Goal: Task Accomplishment & Management: Use online tool/utility

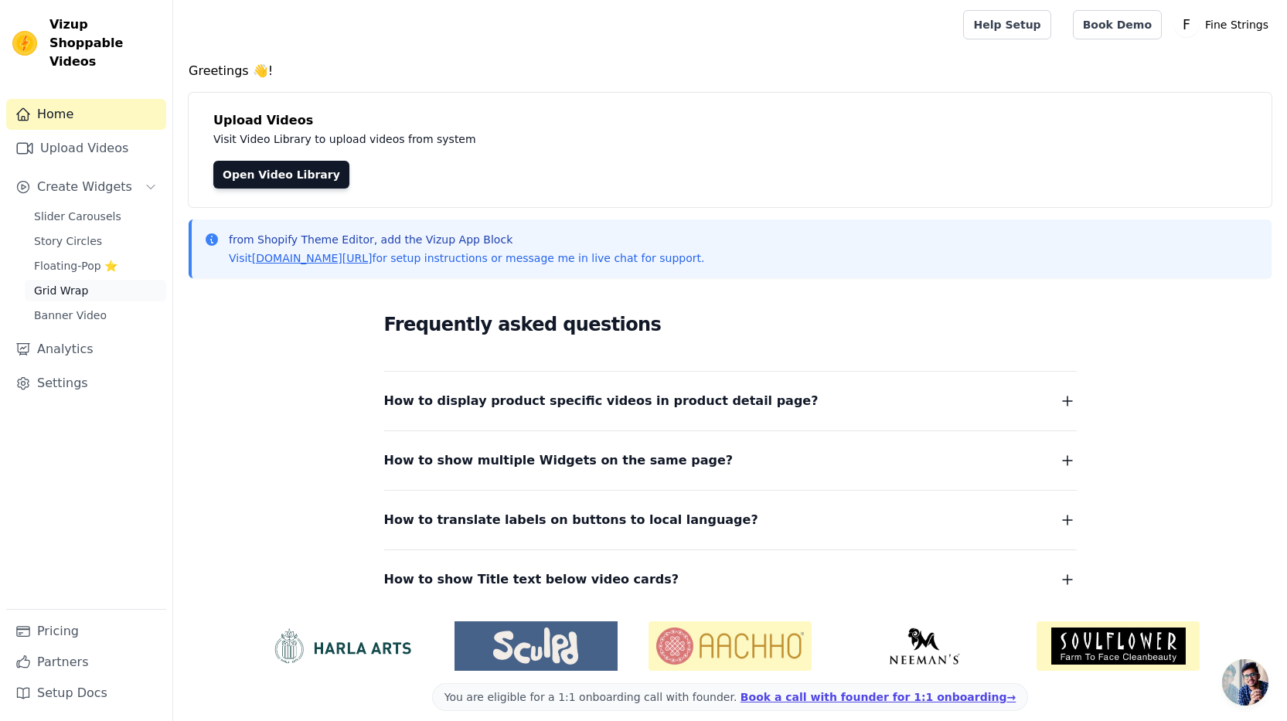
click at [55, 283] on span "Grid Wrap" at bounding box center [61, 290] width 54 height 15
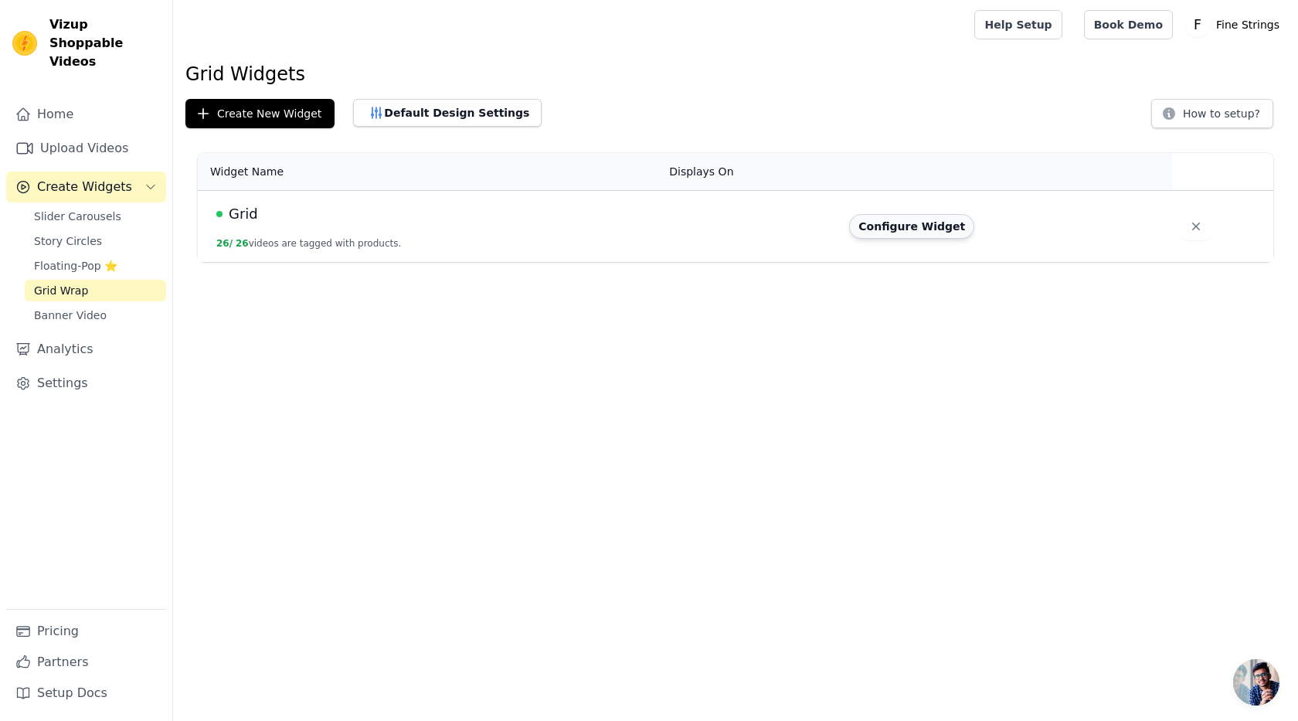
click at [905, 229] on button "Configure Widget" at bounding box center [911, 226] width 125 height 25
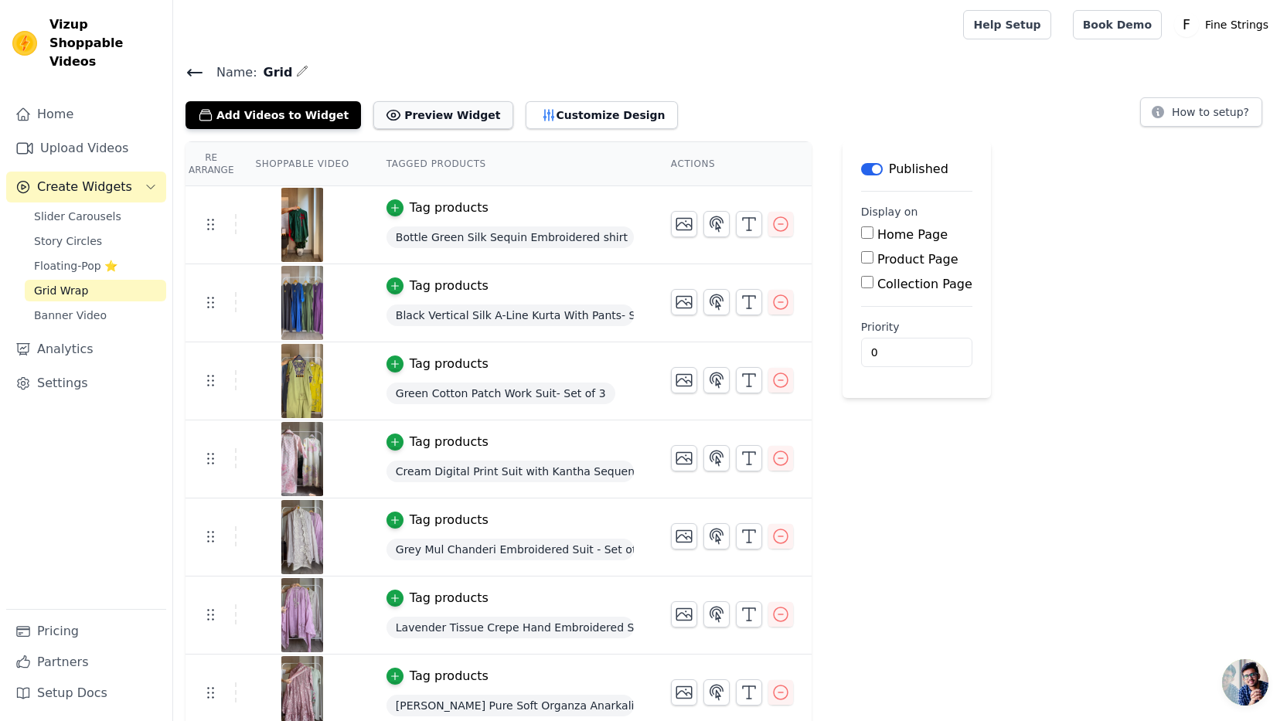
click at [410, 109] on button "Preview Widget" at bounding box center [442, 115] width 139 height 28
click at [553, 110] on button "Customize Design" at bounding box center [601, 115] width 152 height 28
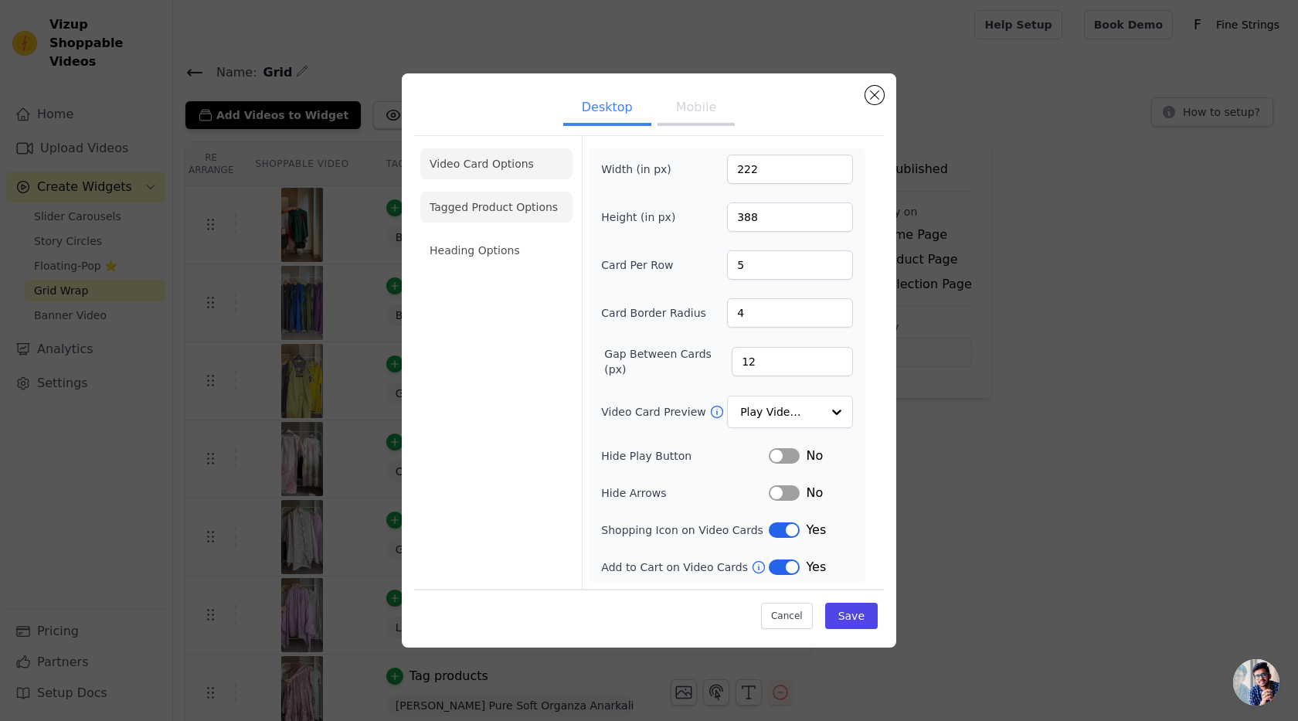
click at [481, 218] on li "Tagged Product Options" at bounding box center [496, 207] width 152 height 31
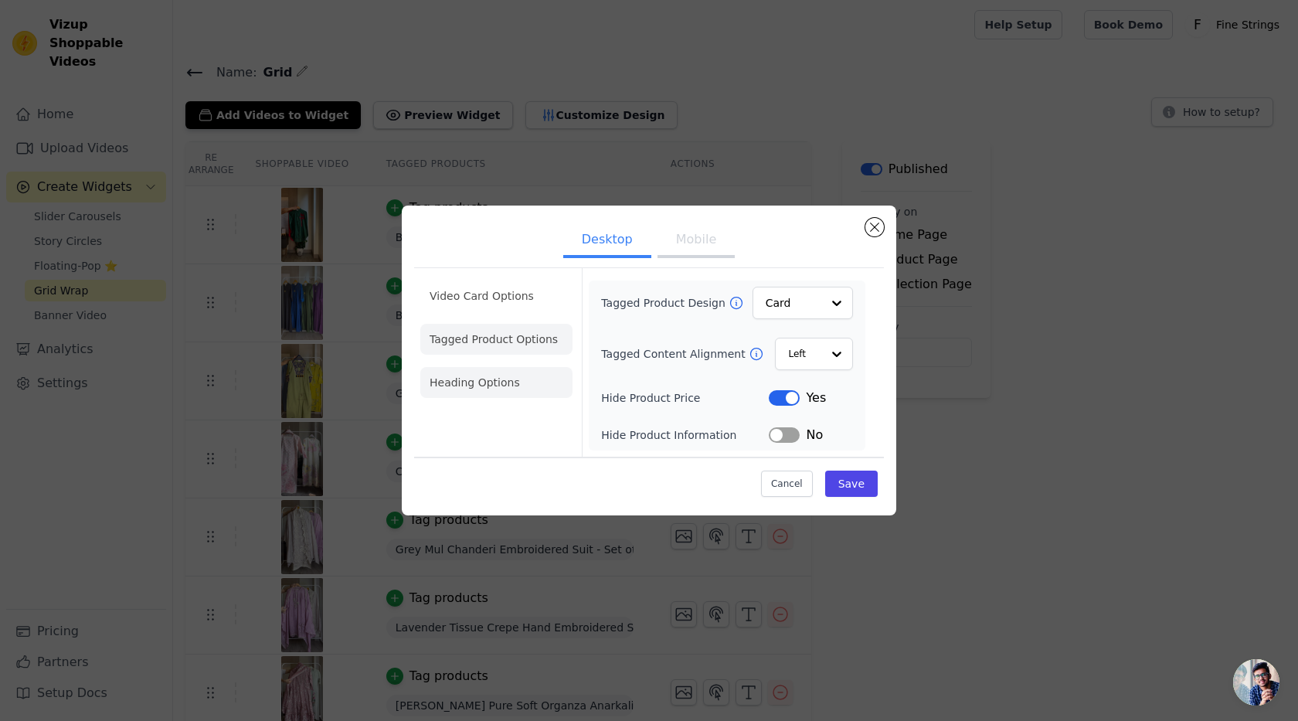
click at [496, 383] on li "Heading Options" at bounding box center [496, 382] width 152 height 31
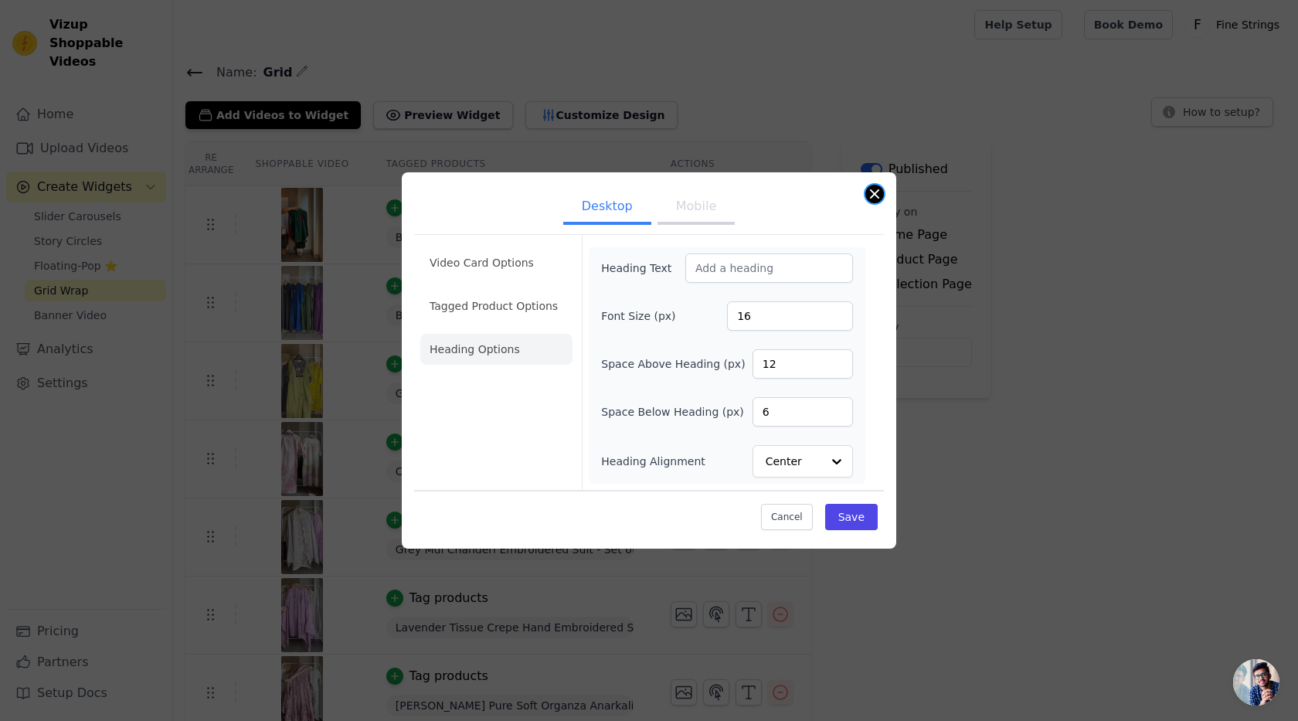
click at [878, 190] on button "Close modal" at bounding box center [875, 194] width 19 height 19
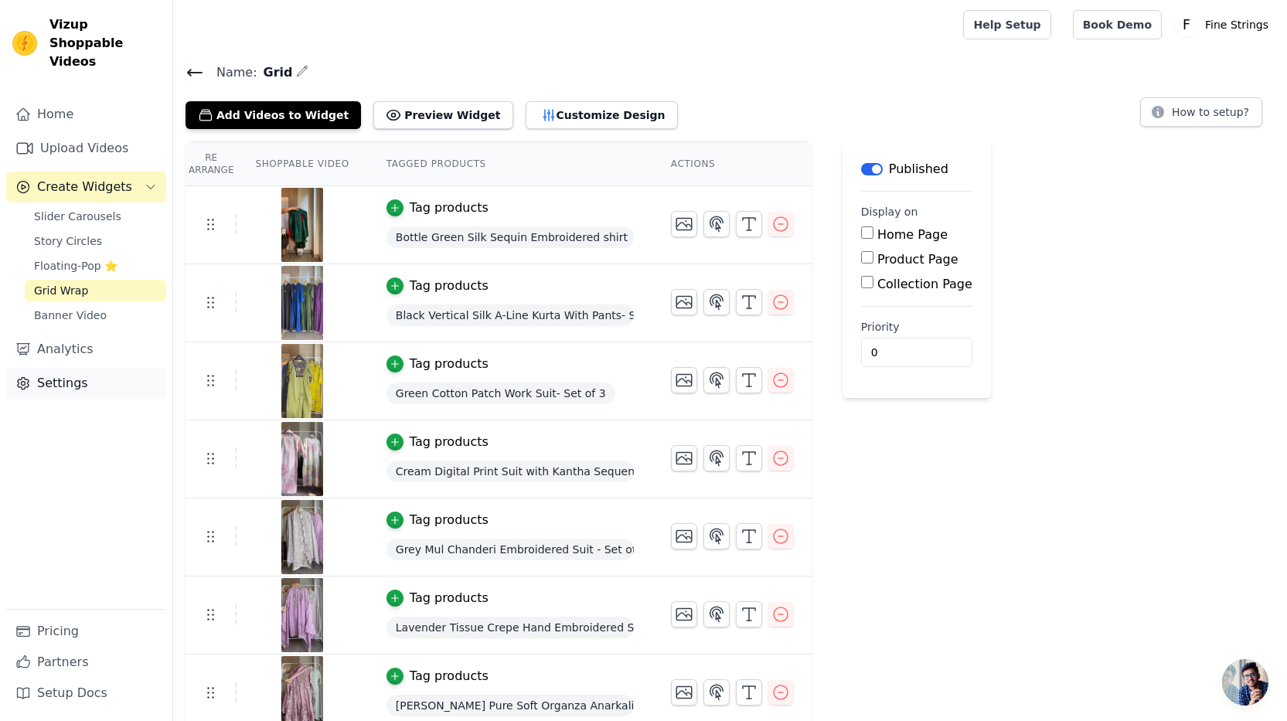
click at [34, 368] on link "Settings" at bounding box center [86, 383] width 160 height 31
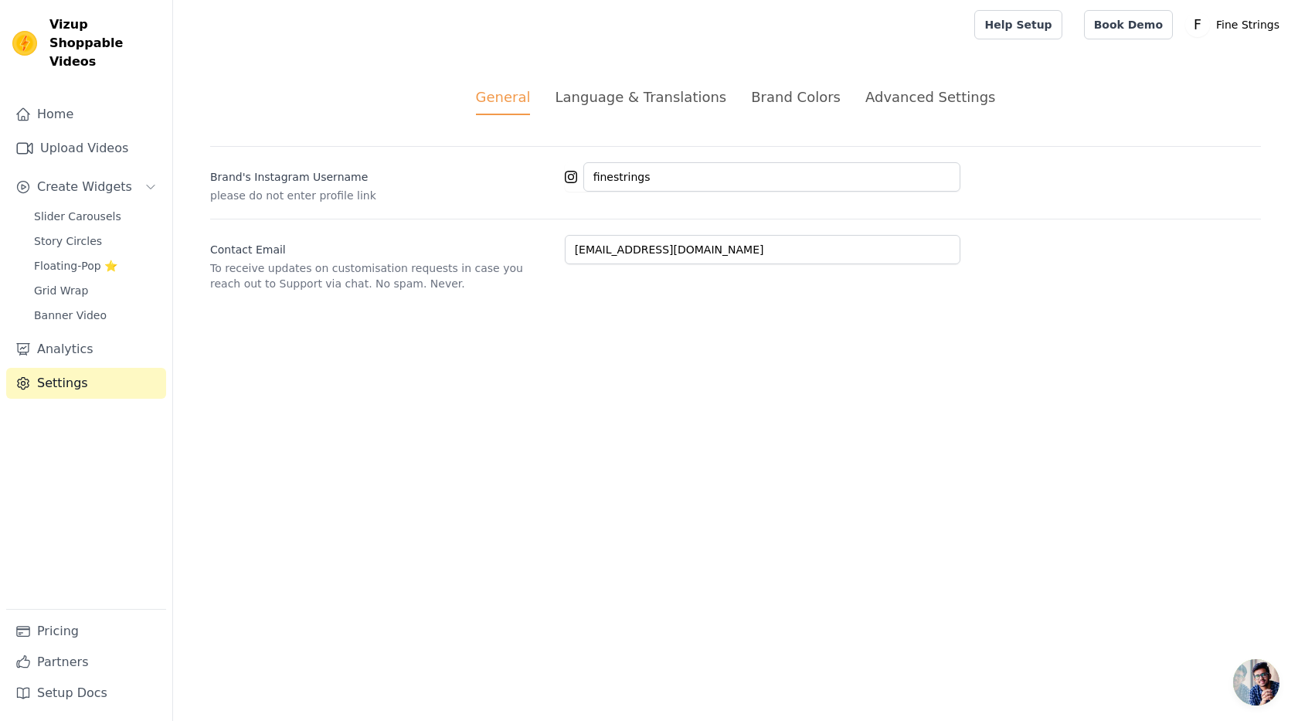
click at [886, 102] on div "Advanced Settings" at bounding box center [931, 97] width 130 height 21
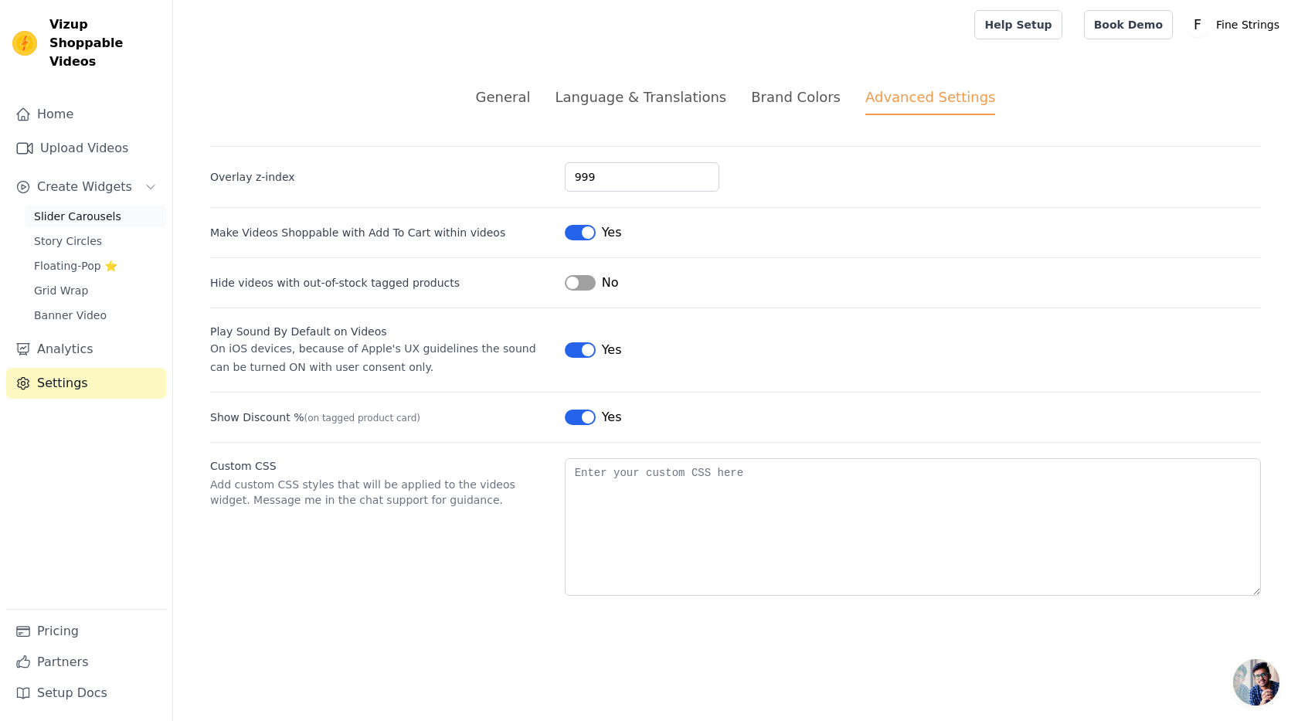
click at [48, 209] on span "Slider Carousels" at bounding box center [77, 216] width 87 height 15
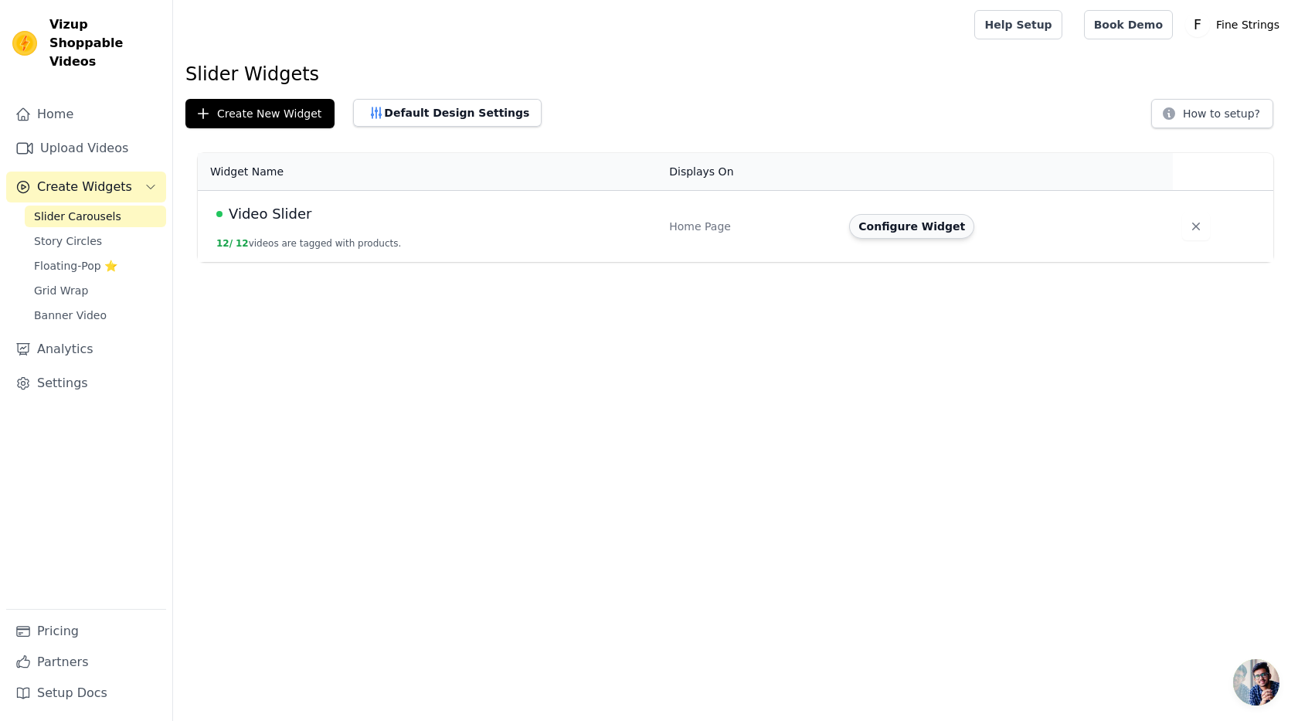
click at [878, 223] on button "Configure Widget" at bounding box center [911, 226] width 125 height 25
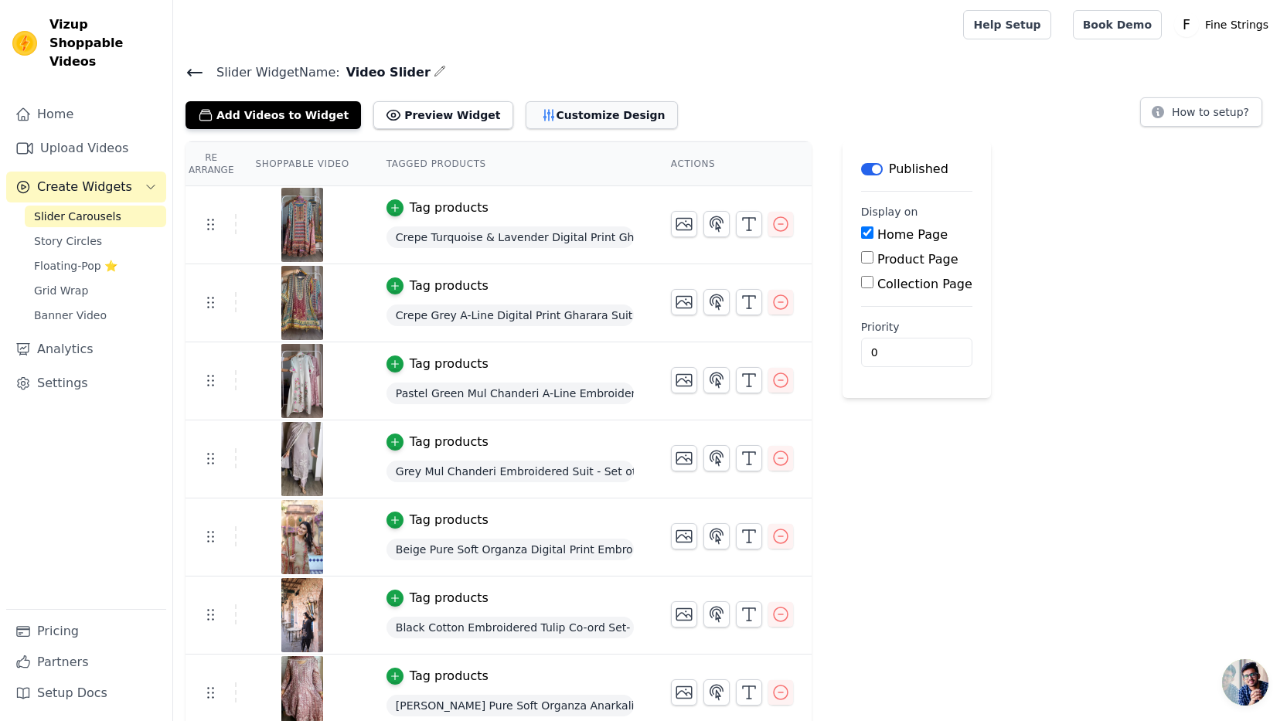
click at [555, 114] on button "Customize Design" at bounding box center [601, 115] width 152 height 28
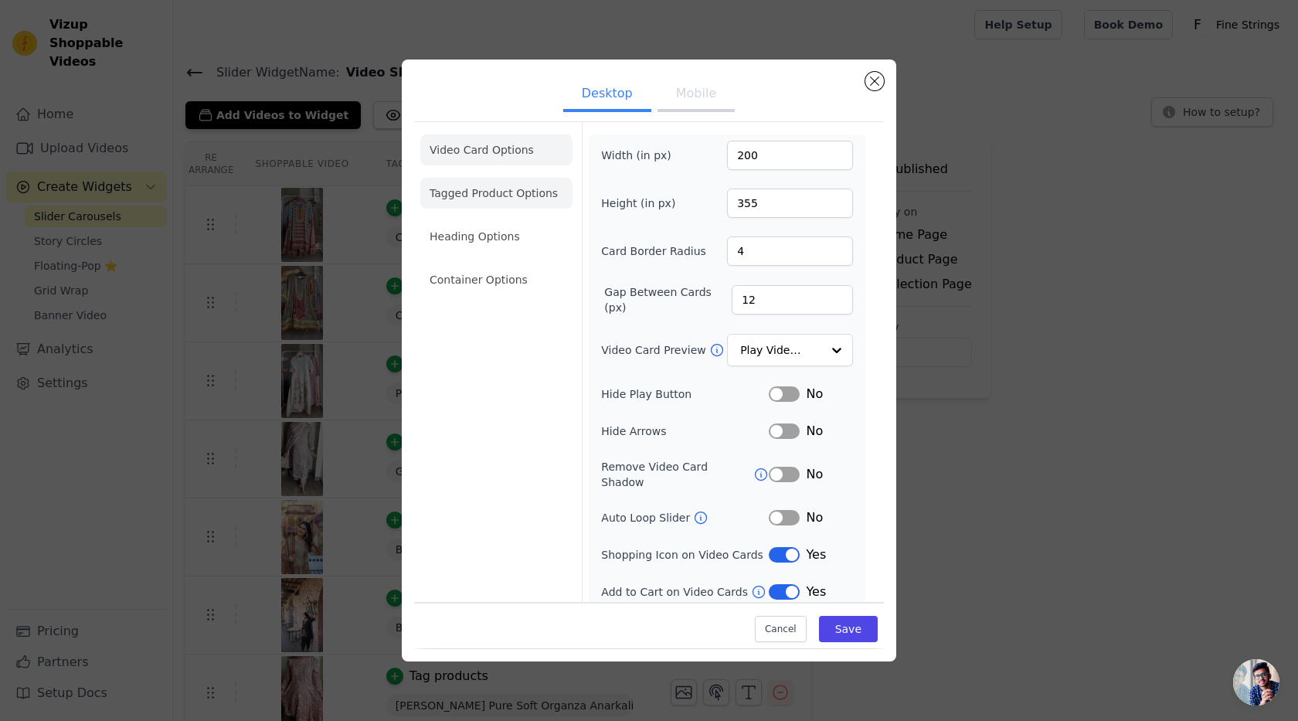
click at [502, 192] on li "Tagged Product Options" at bounding box center [496, 193] width 152 height 31
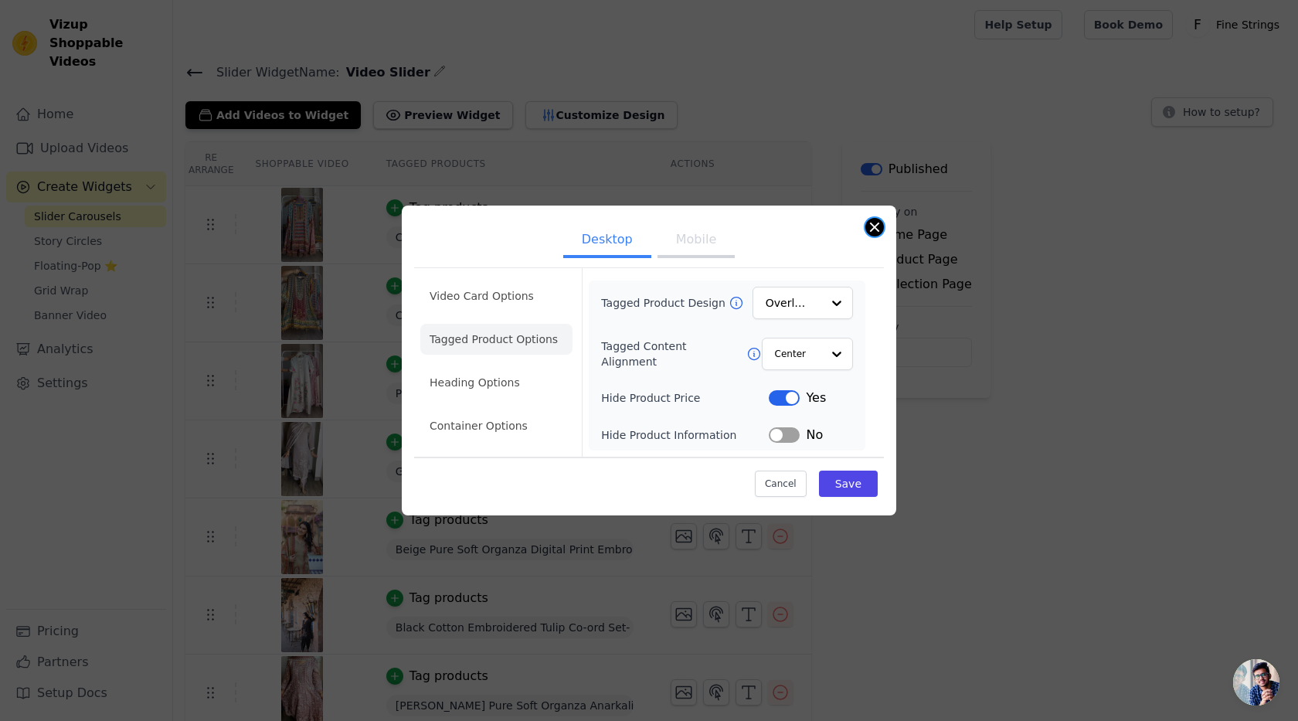
click at [870, 229] on button "Close modal" at bounding box center [875, 227] width 19 height 19
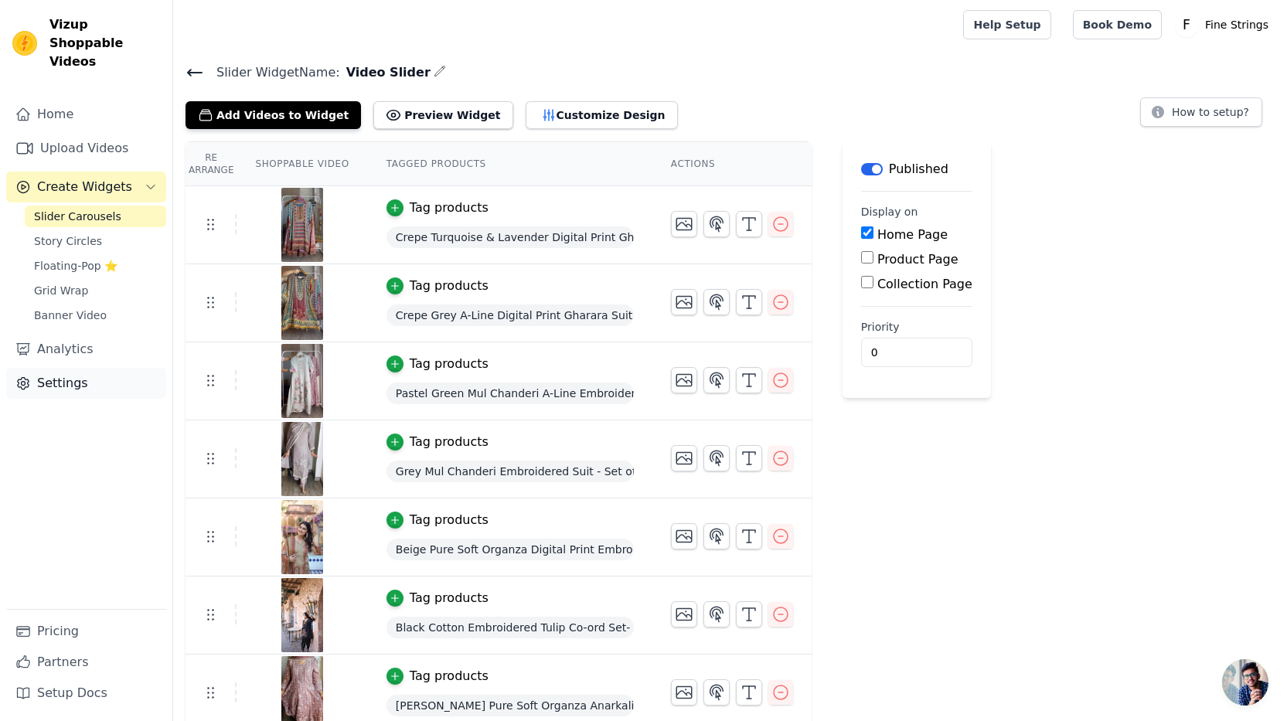
click at [60, 372] on link "Settings" at bounding box center [86, 383] width 160 height 31
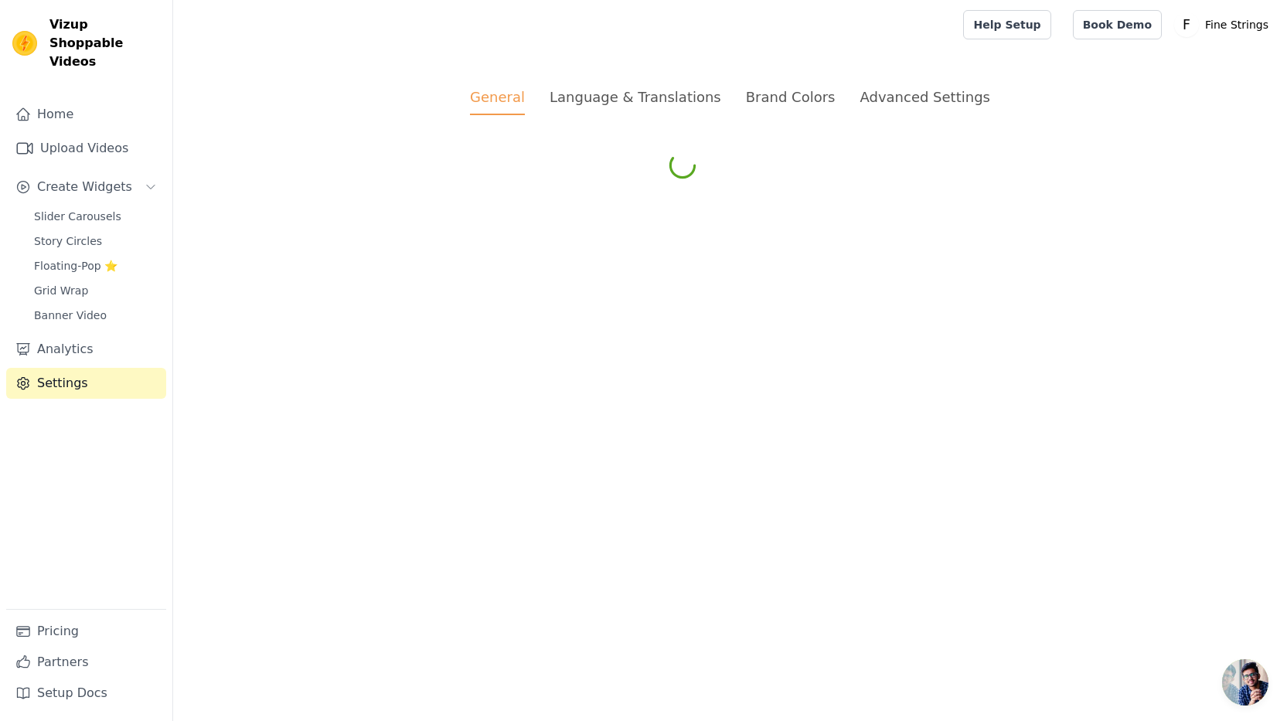
click at [60, 372] on link "Settings" at bounding box center [86, 383] width 160 height 31
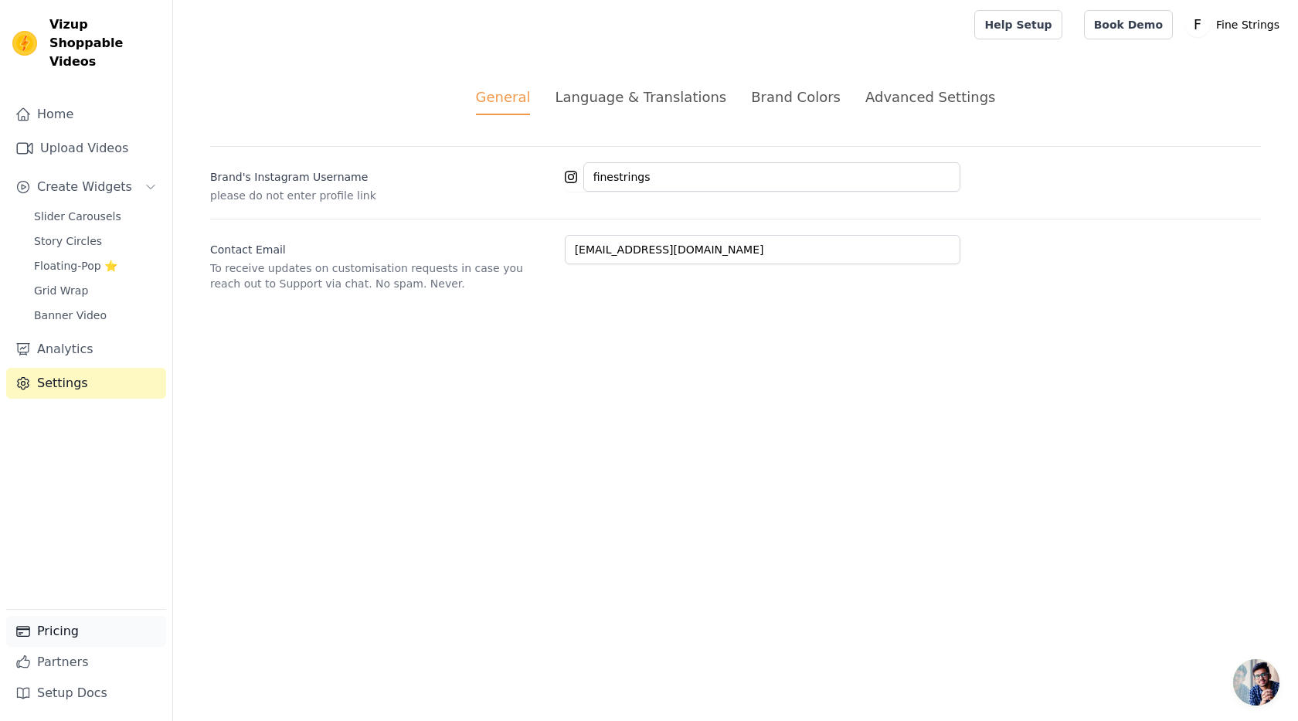
click at [53, 632] on link "Pricing" at bounding box center [86, 631] width 160 height 31
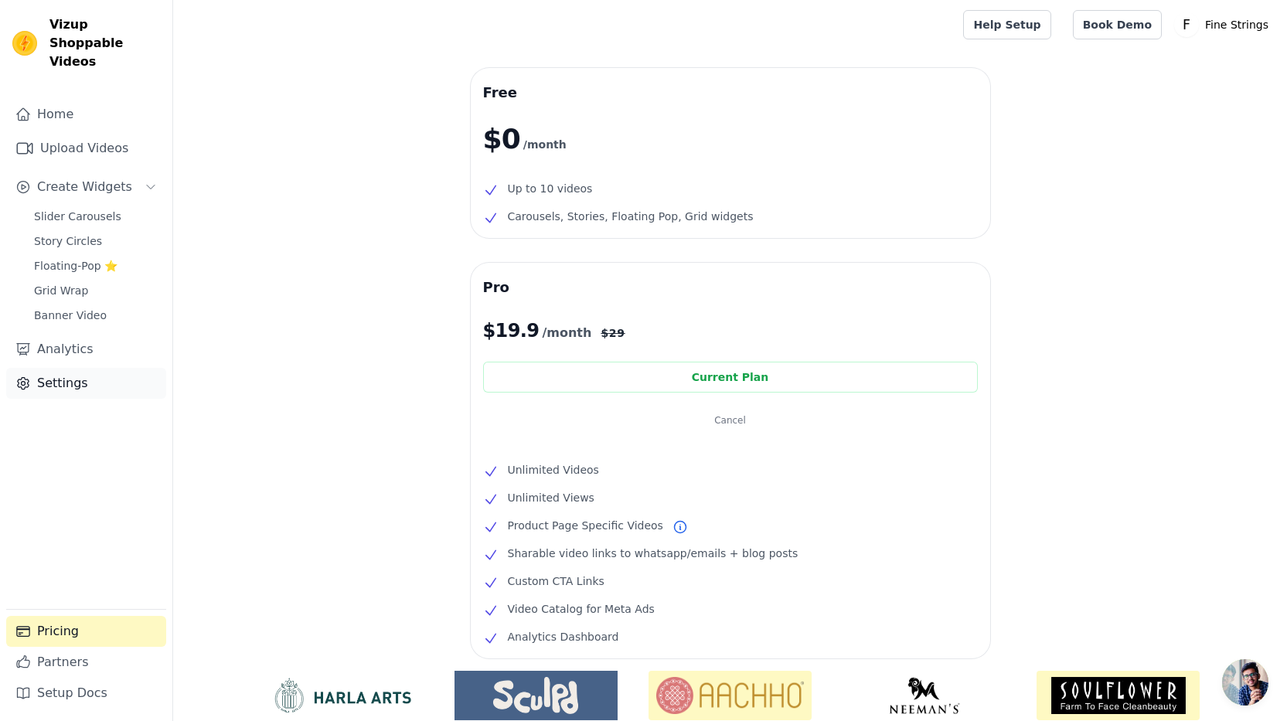
click at [58, 375] on link "Settings" at bounding box center [86, 383] width 160 height 31
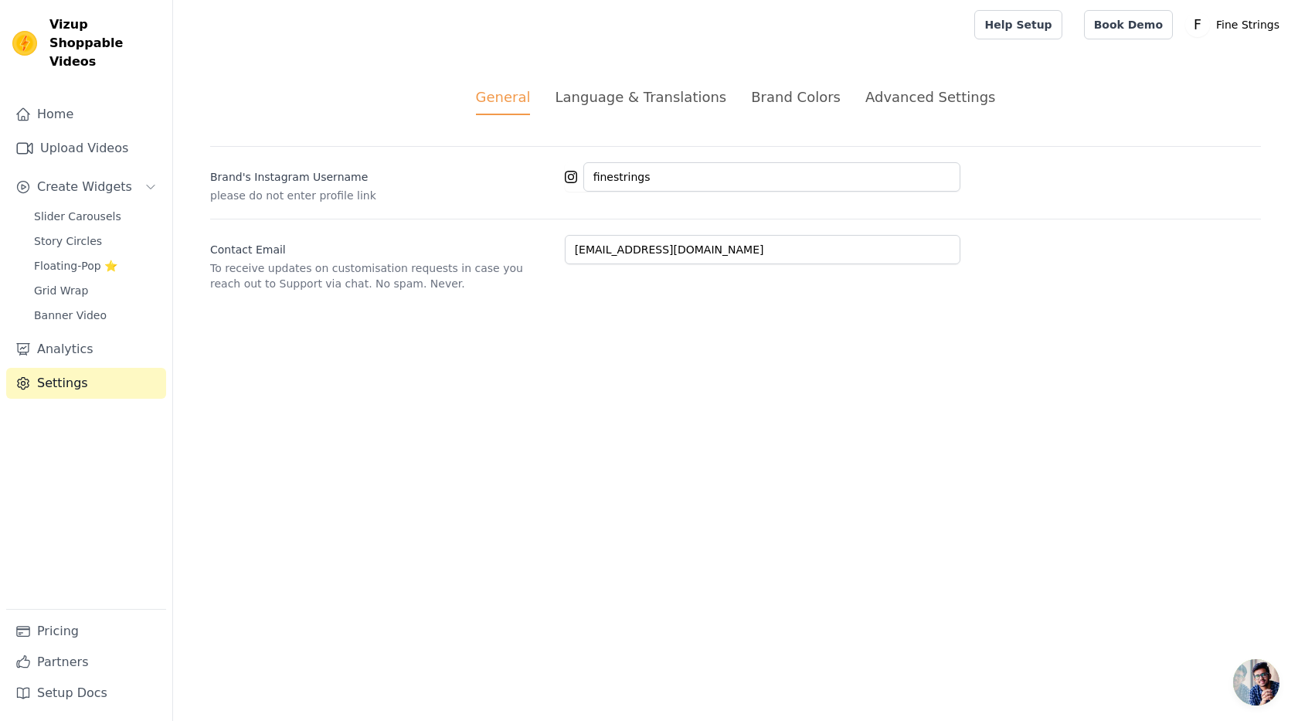
click at [929, 98] on div "Advanced Settings" at bounding box center [931, 97] width 130 height 21
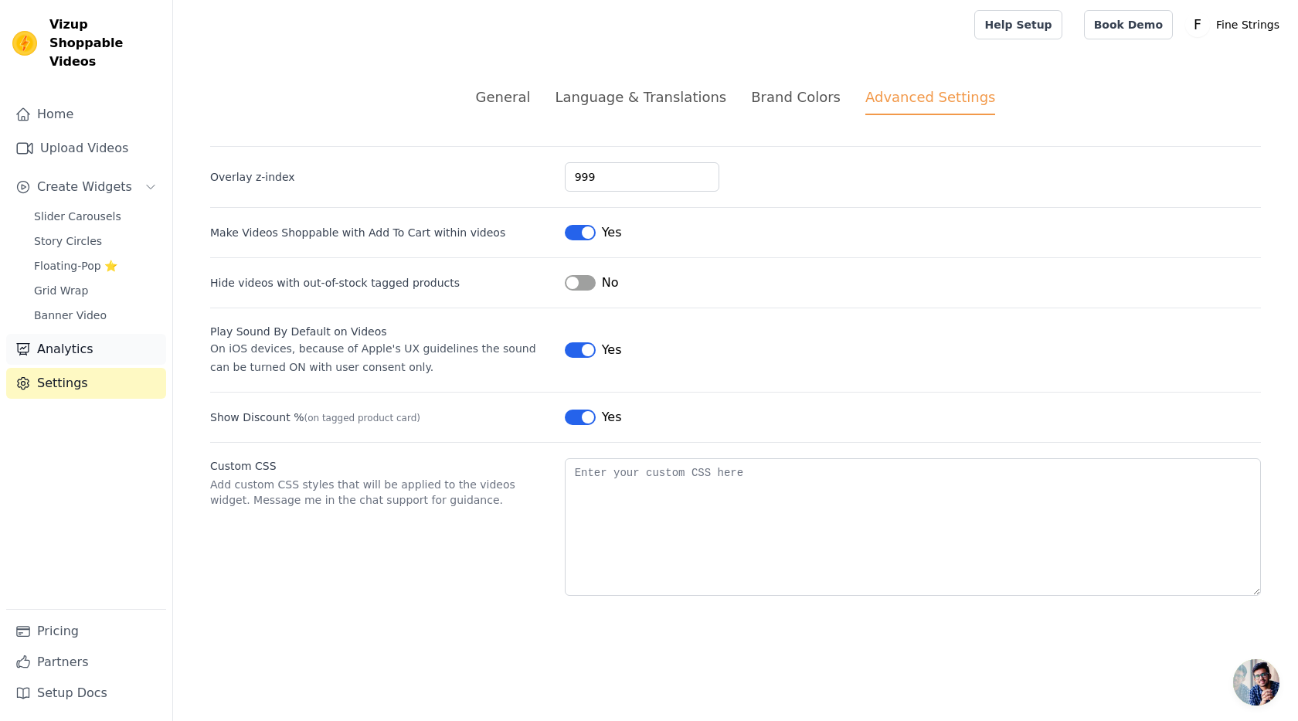
click at [38, 334] on link "Analytics" at bounding box center [86, 349] width 160 height 31
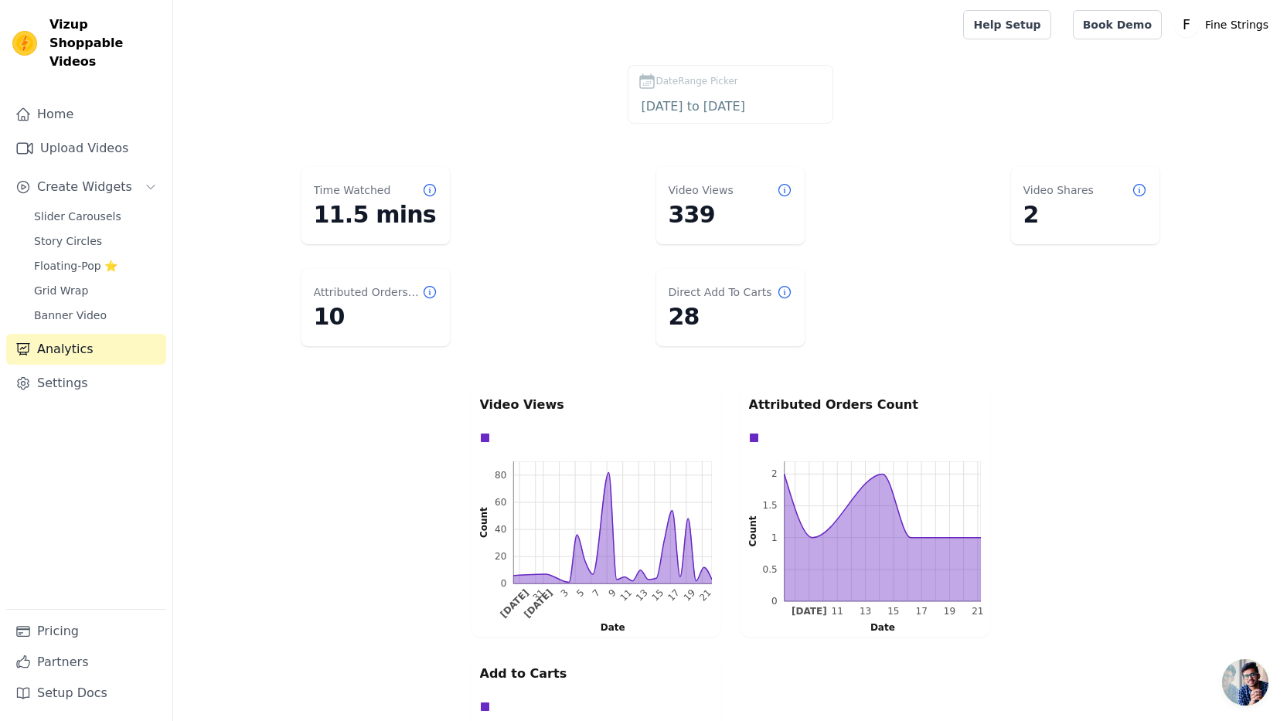
click at [867, 298] on dl "Time Watched 11.5 mins Video Views 339 Video Shares 2 Attributed Orders Count 1…" at bounding box center [730, 257] width 1052 height 192
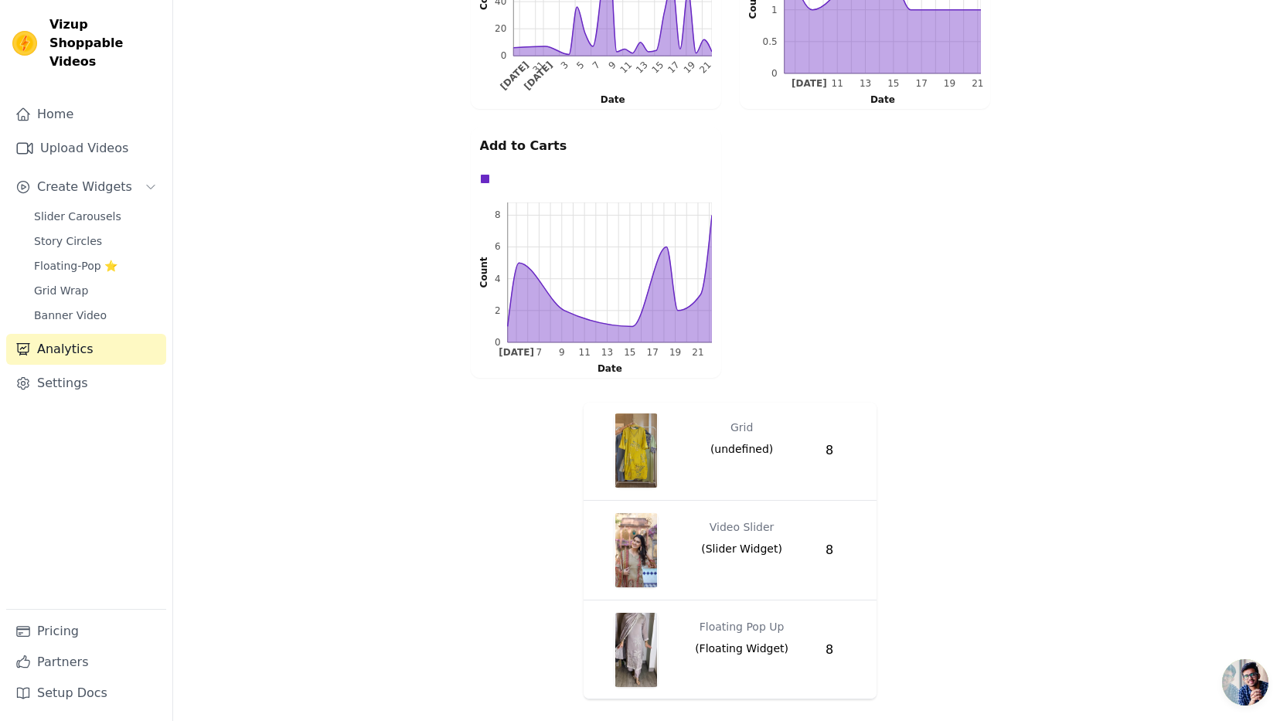
scroll to position [2369, 0]
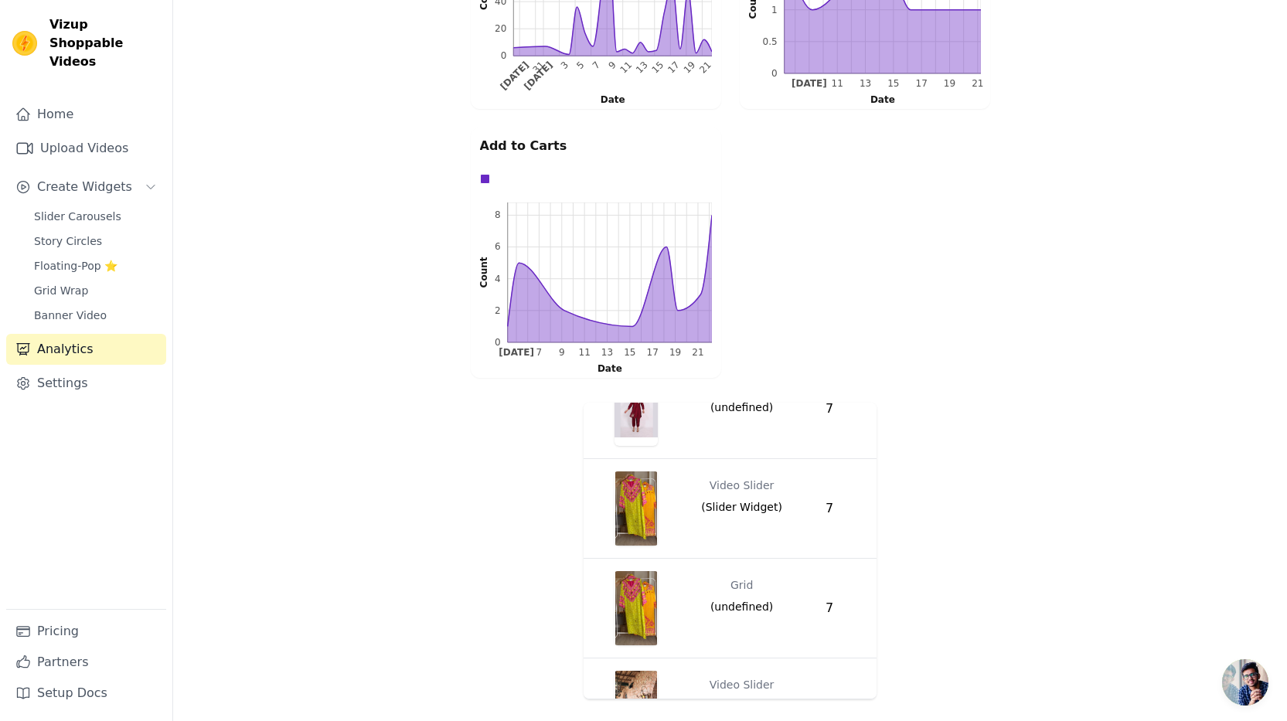
click at [438, 485] on div "Video Widget Views Grid ( undefined ) 17 Grid ( undefined ) 15 Floating Pop Up …" at bounding box center [730, 550] width 1114 height 309
click at [79, 209] on span "Slider Carousels" at bounding box center [77, 216] width 87 height 15
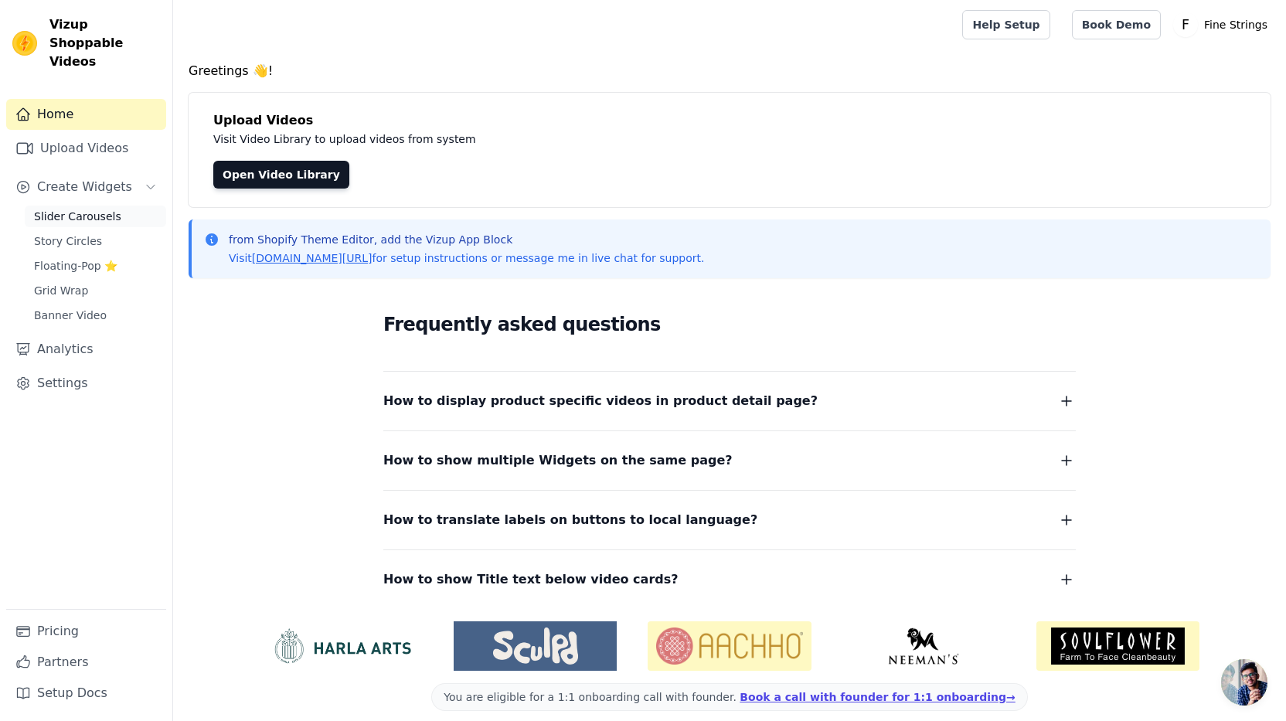
click at [70, 209] on span "Slider Carousels" at bounding box center [77, 216] width 87 height 15
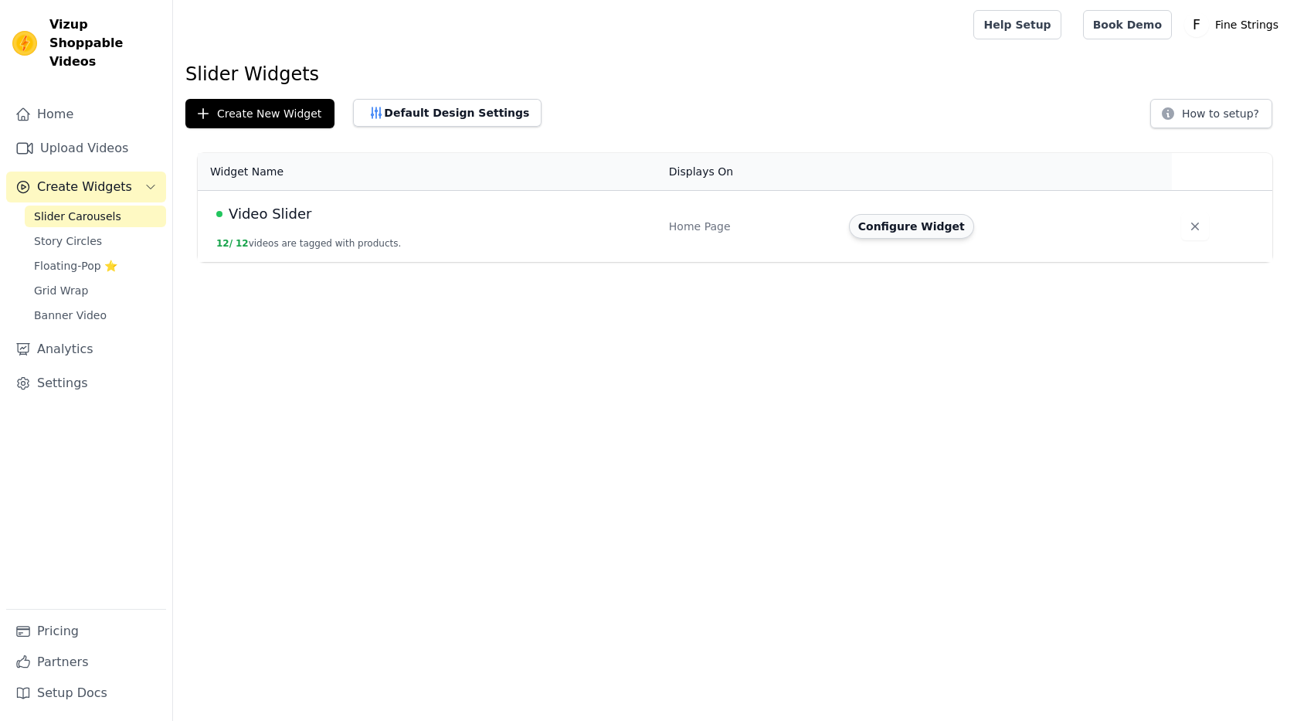
click at [936, 232] on button "Configure Widget" at bounding box center [911, 226] width 125 height 25
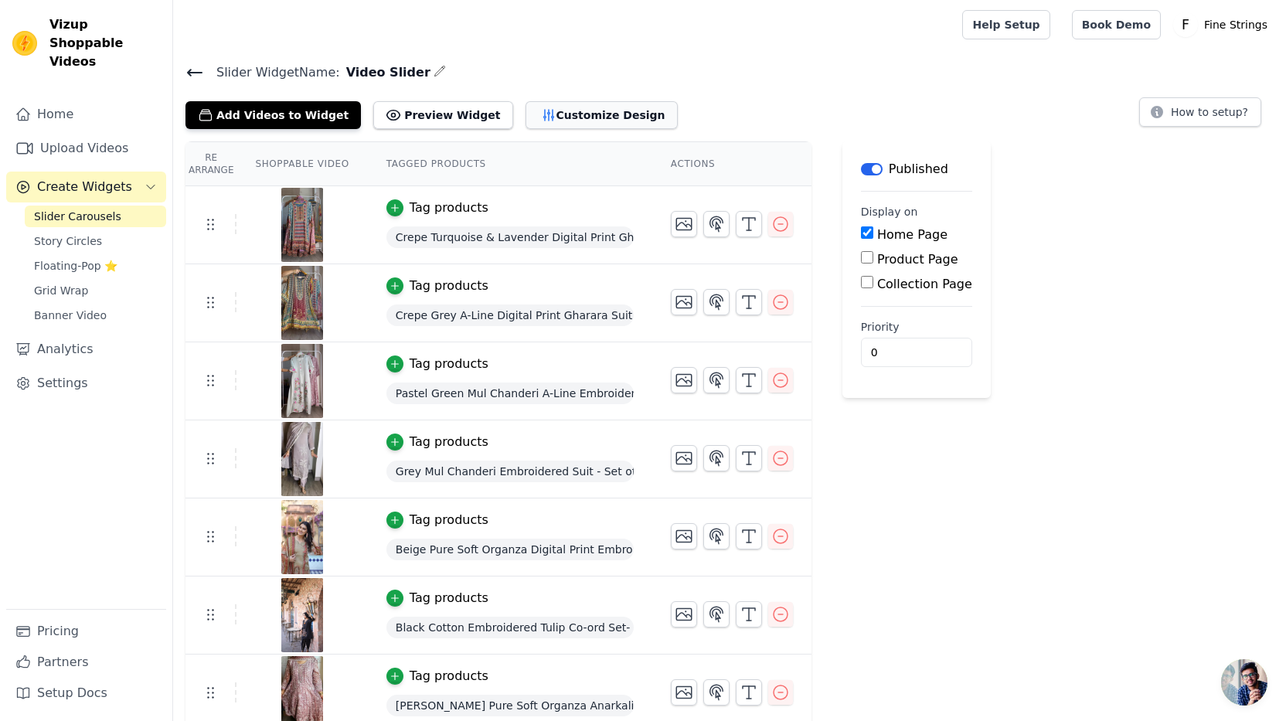
click at [623, 111] on button "Customize Design" at bounding box center [601, 115] width 152 height 28
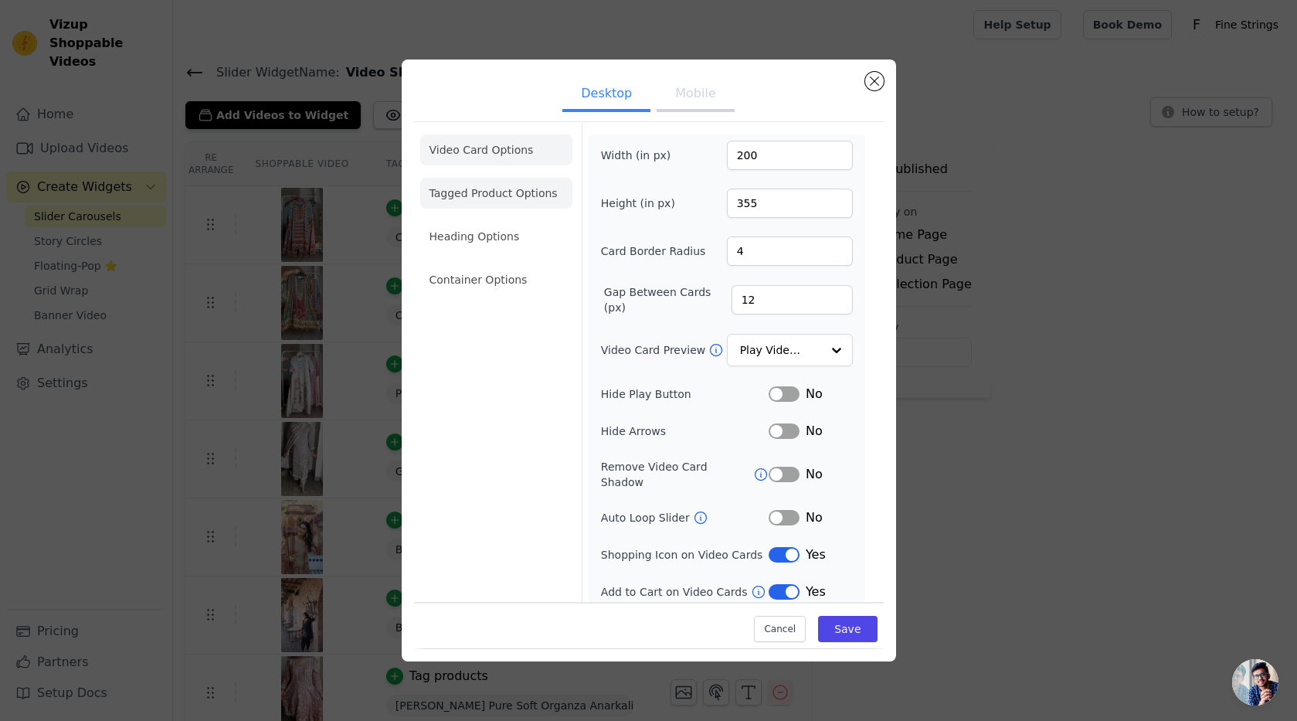
click at [495, 192] on li "Tagged Product Options" at bounding box center [496, 193] width 152 height 31
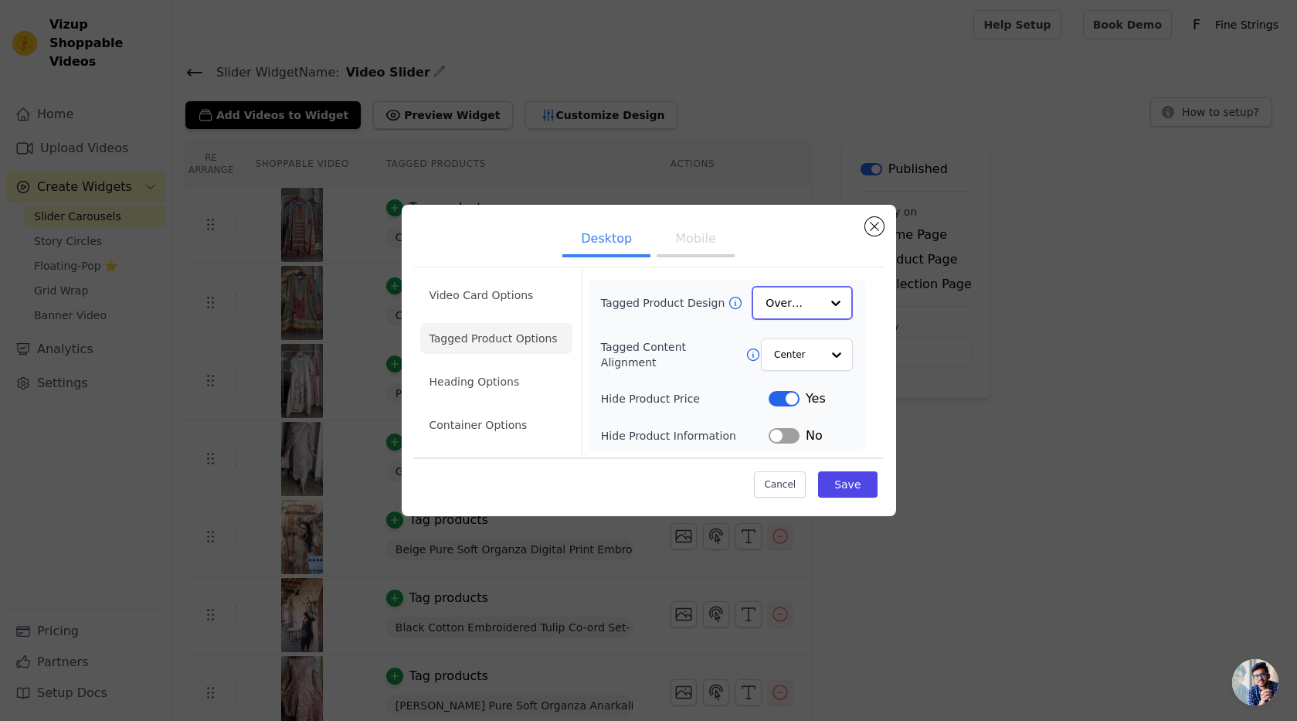
click at [804, 311] on input "Tagged Product Design" at bounding box center [793, 302] width 54 height 31
click at [790, 408] on div "Minimalist" at bounding box center [802, 405] width 100 height 32
click at [842, 482] on button "Save" at bounding box center [847, 484] width 59 height 26
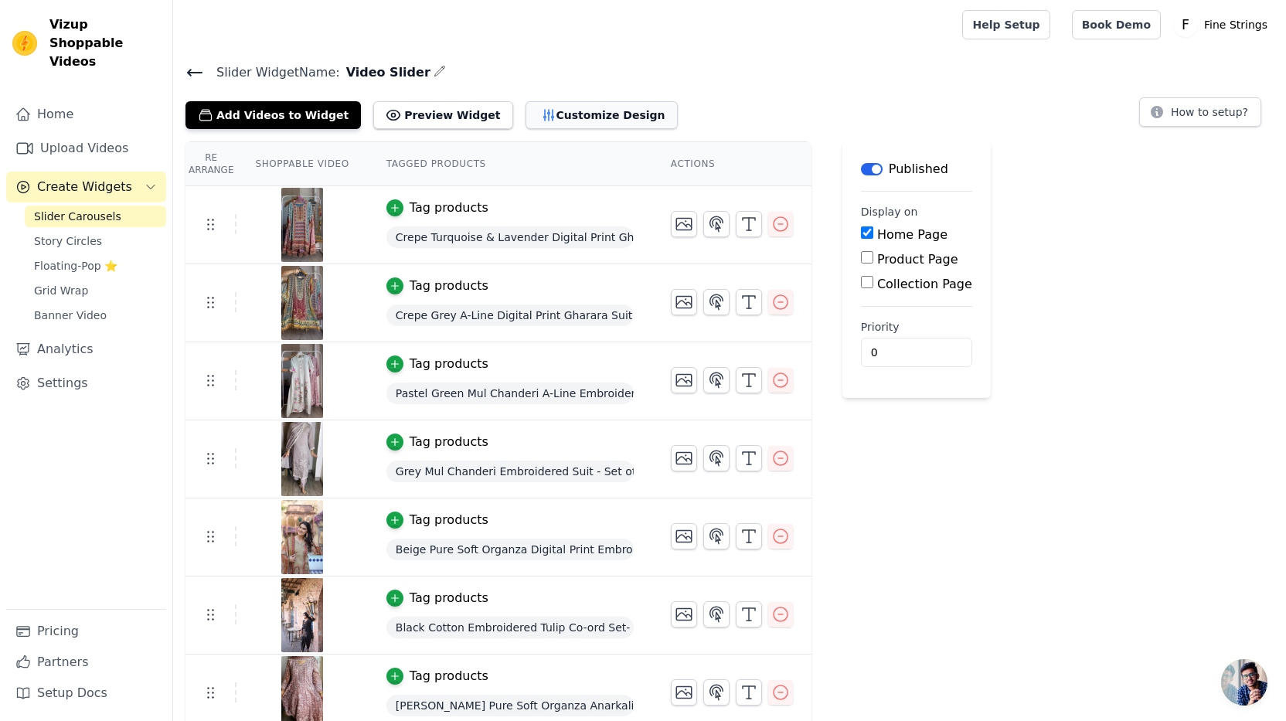
click at [564, 104] on button "Customize Design" at bounding box center [601, 115] width 152 height 28
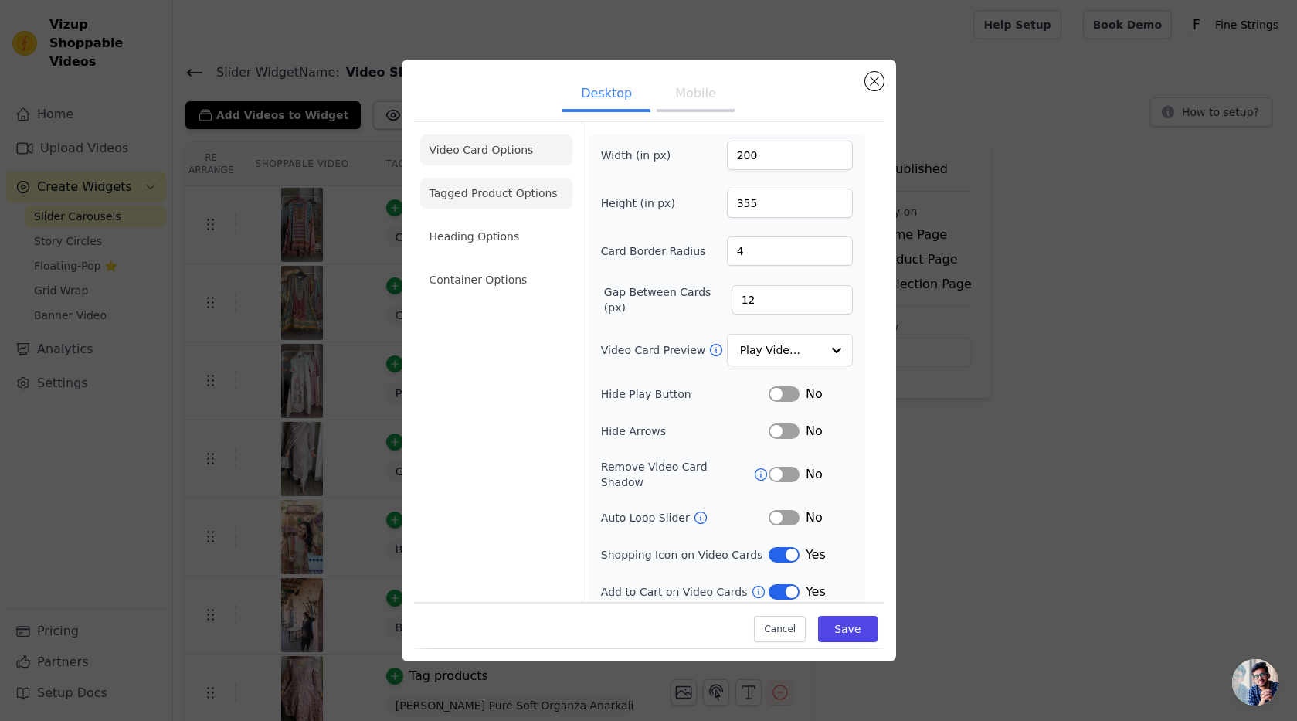
click at [530, 195] on li "Tagged Product Options" at bounding box center [496, 193] width 152 height 31
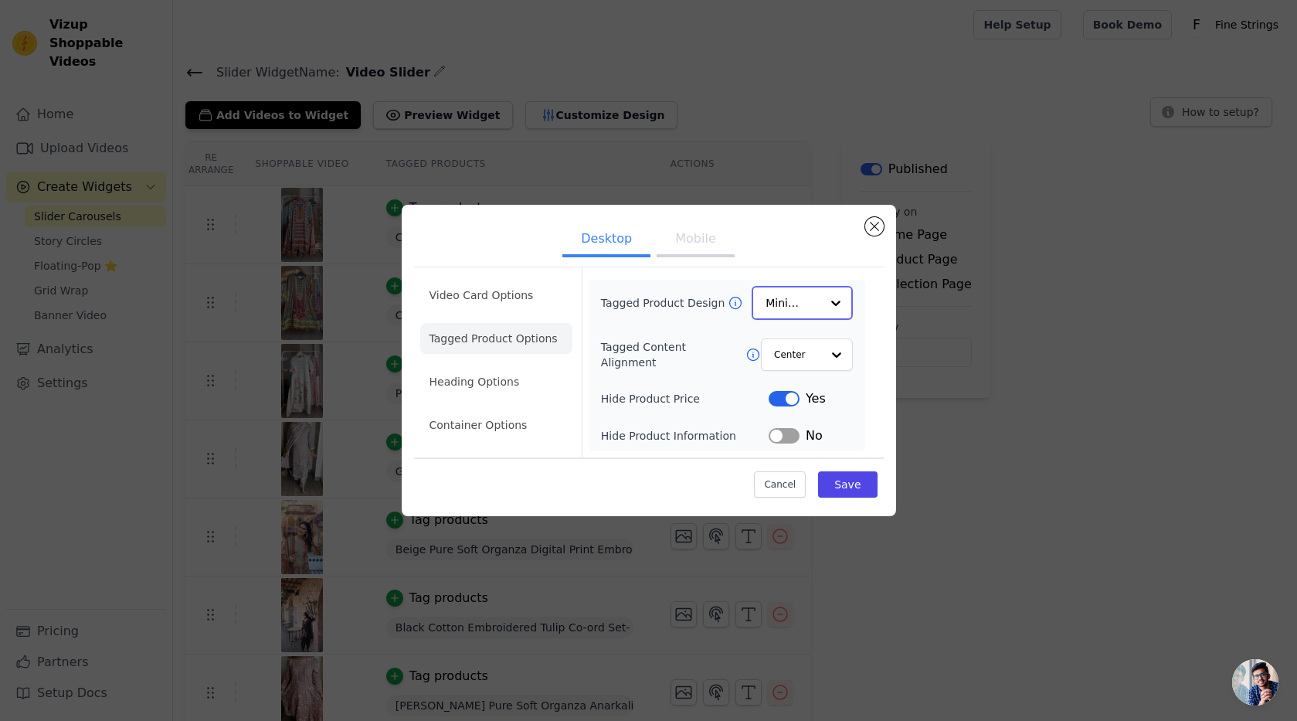
click at [812, 298] on input "Tagged Product Design" at bounding box center [793, 302] width 54 height 31
click at [797, 332] on div "Card" at bounding box center [802, 340] width 100 height 32
click at [848, 478] on button "Save" at bounding box center [847, 484] width 59 height 26
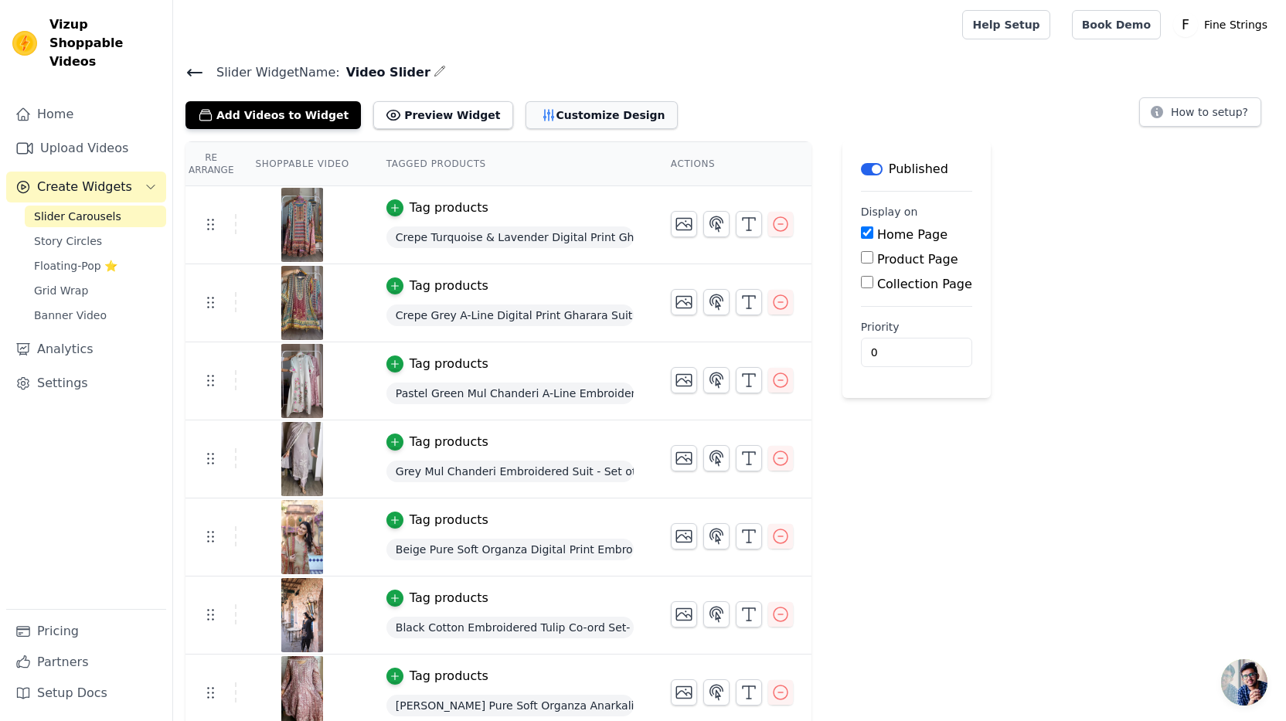
click at [559, 122] on button "Customize Design" at bounding box center [601, 115] width 152 height 28
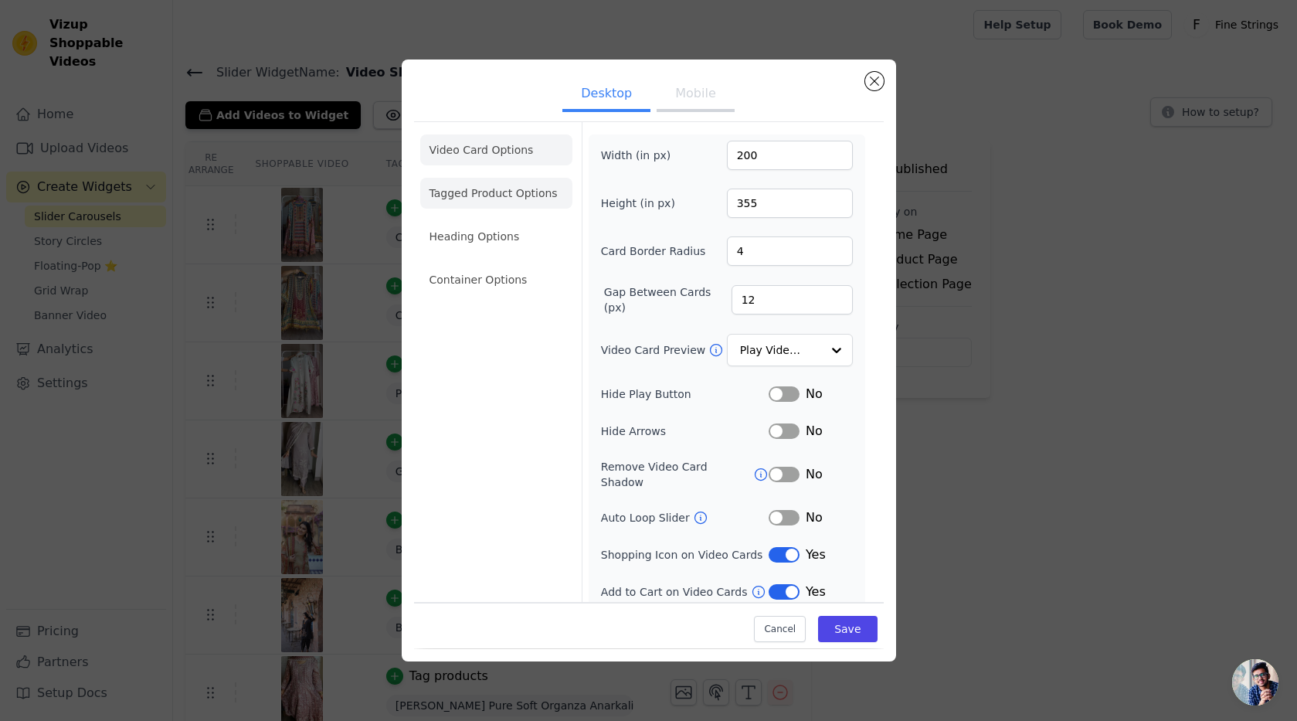
click at [522, 192] on li "Tagged Product Options" at bounding box center [496, 193] width 152 height 31
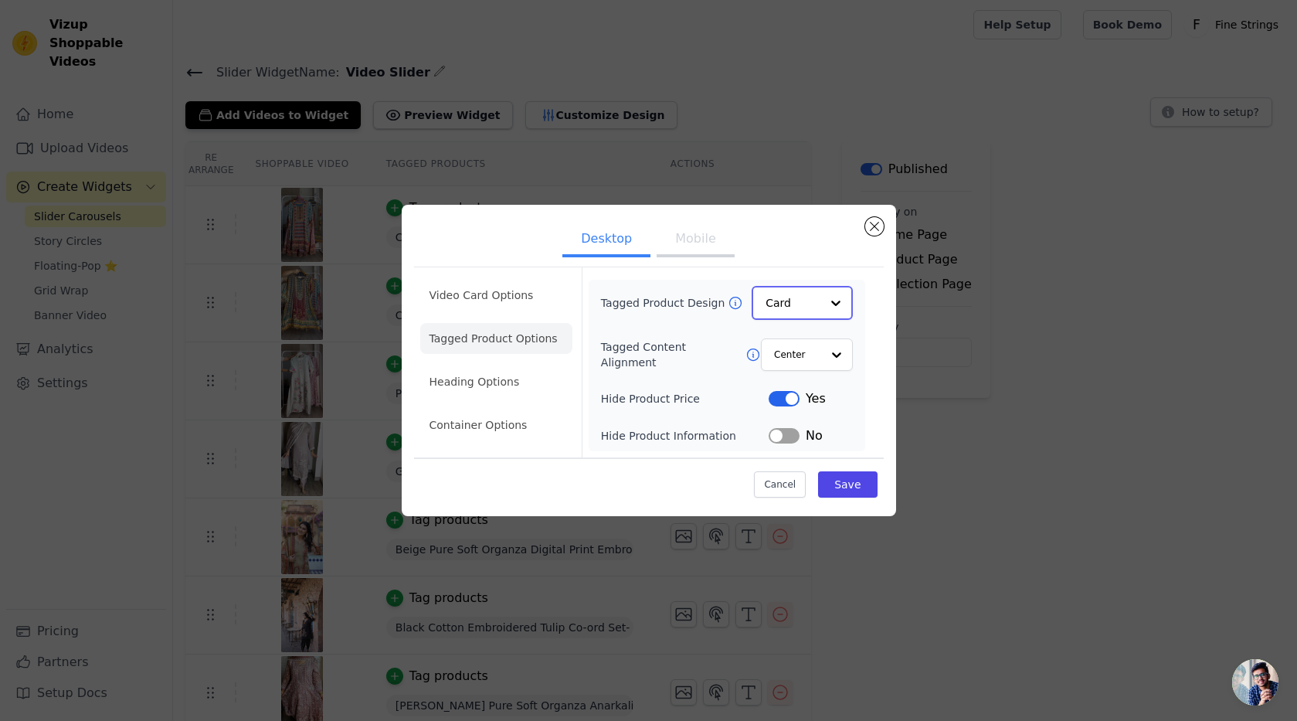
click at [792, 305] on input "Tagged Product Design" at bounding box center [793, 302] width 54 height 31
click at [792, 369] on div "Overlay" at bounding box center [802, 372] width 100 height 32
click at [852, 491] on button "Save" at bounding box center [847, 484] width 59 height 26
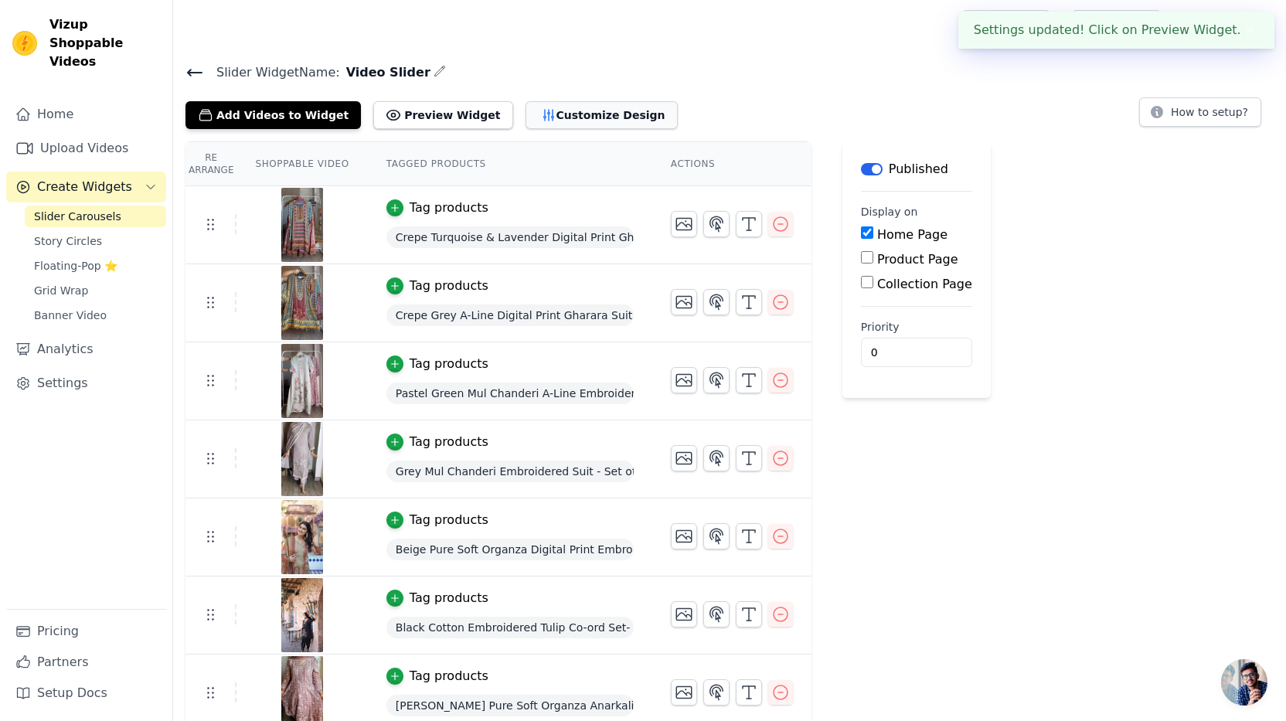
click at [532, 121] on button "Customize Design" at bounding box center [601, 115] width 152 height 28
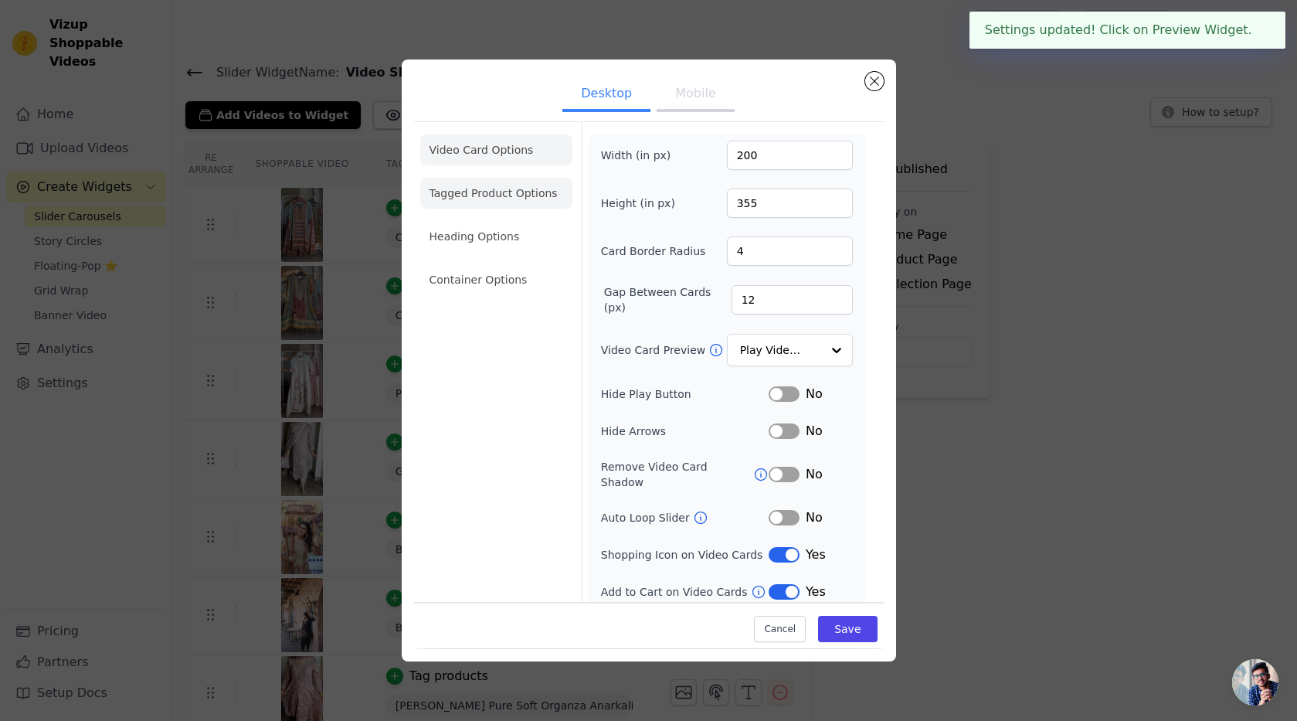
click at [476, 198] on li "Tagged Product Options" at bounding box center [496, 193] width 152 height 31
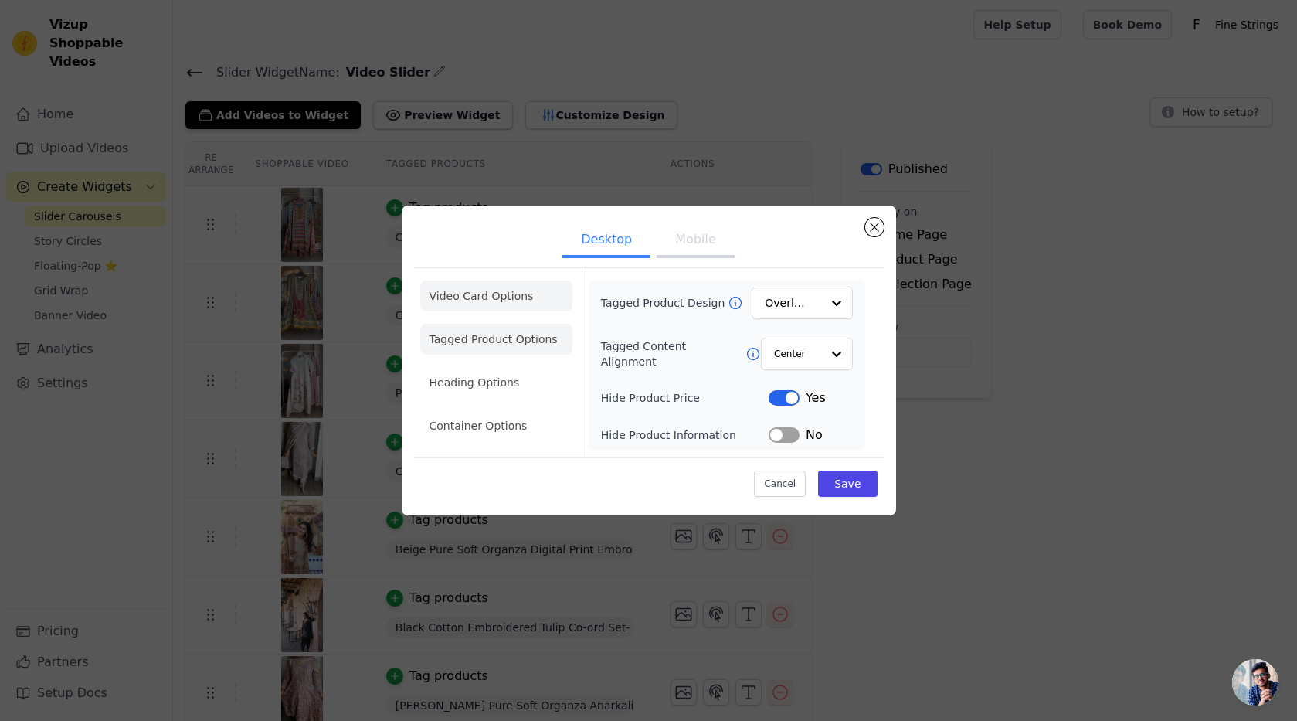
click at [492, 284] on li "Video Card Options" at bounding box center [496, 296] width 152 height 31
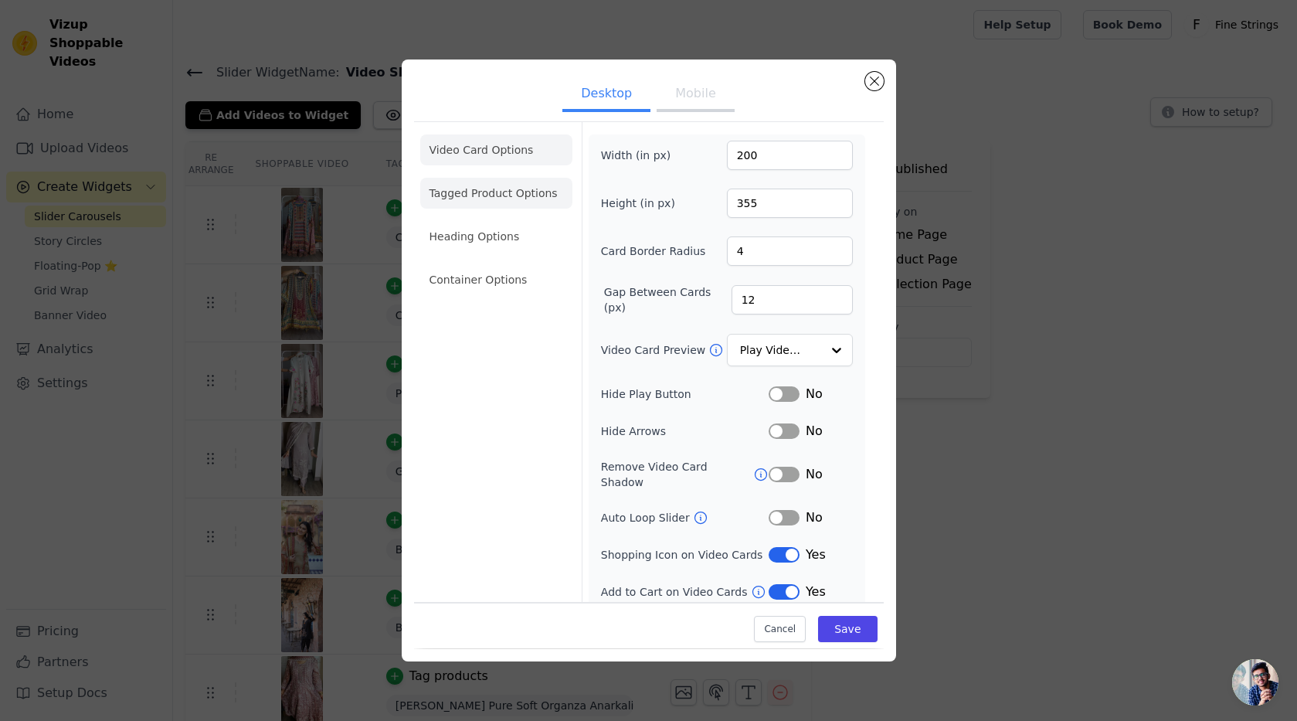
click at [496, 201] on li "Tagged Product Options" at bounding box center [496, 193] width 152 height 31
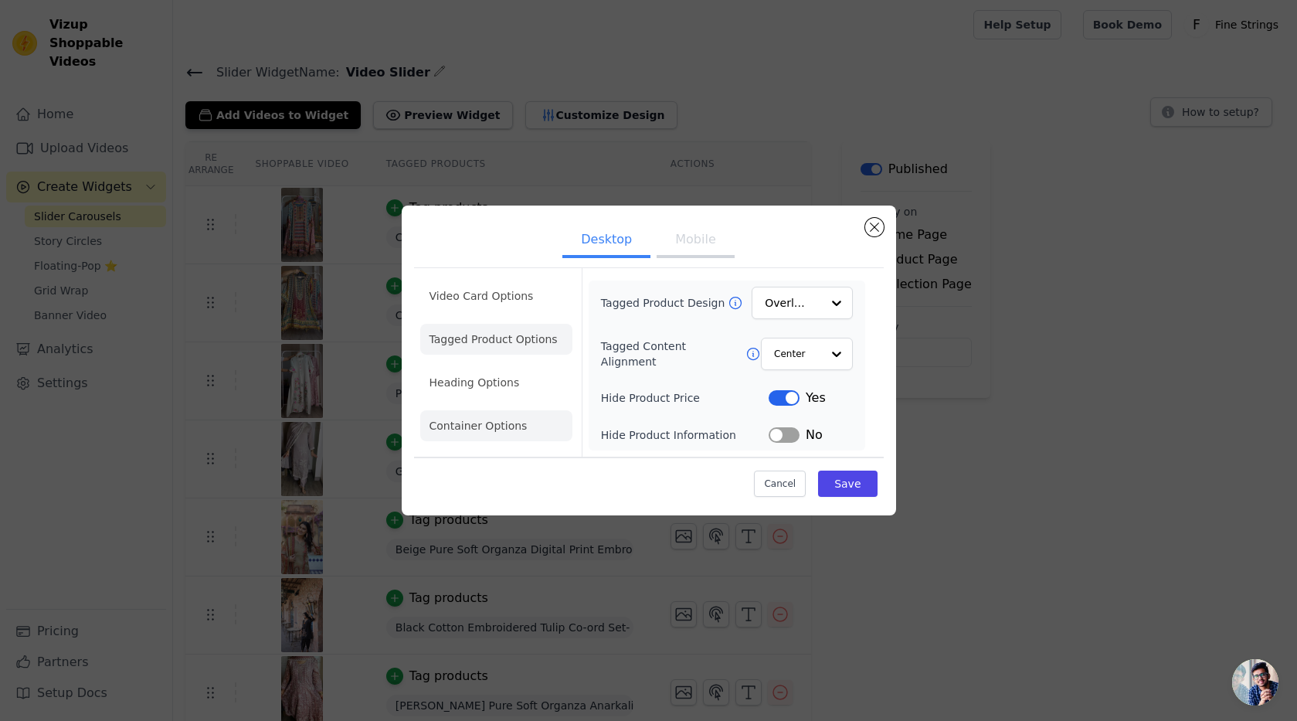
click at [526, 377] on li "Heading Options" at bounding box center [496, 382] width 152 height 31
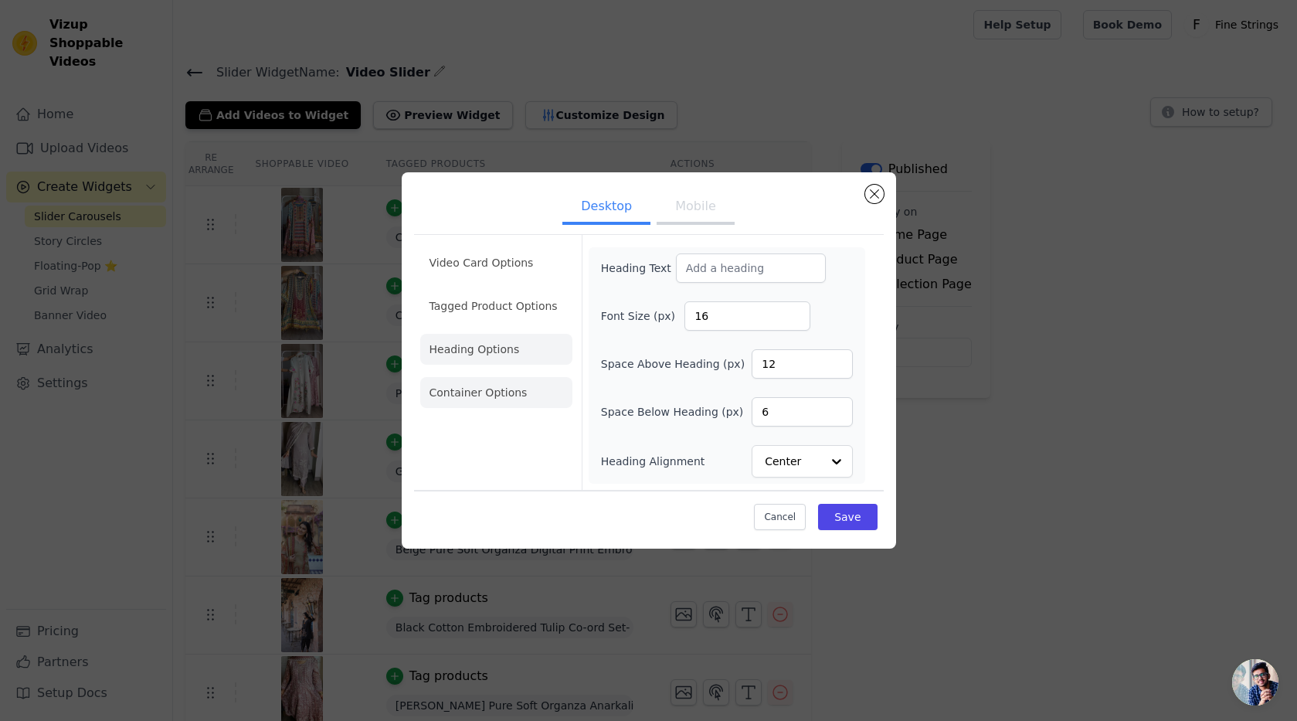
click at [463, 396] on li "Container Options" at bounding box center [496, 392] width 152 height 31
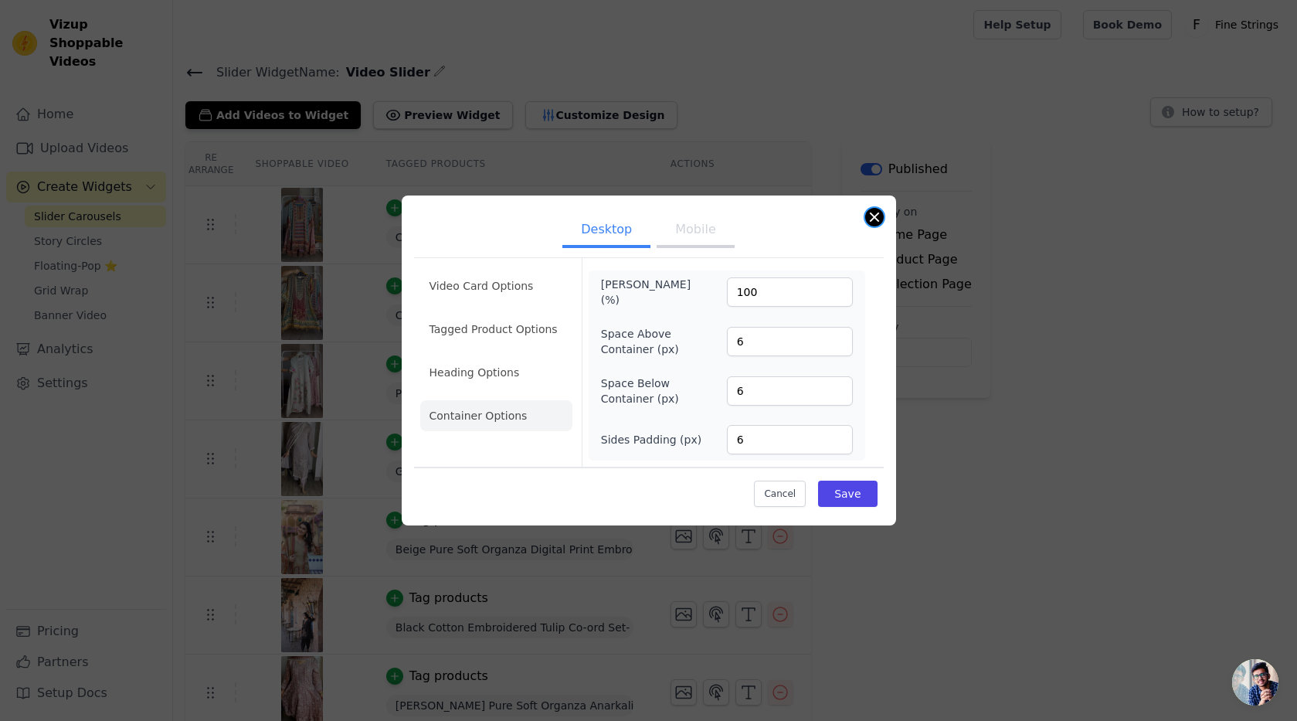
click at [868, 216] on button "Close modal" at bounding box center [875, 217] width 19 height 19
